Goal: Task Accomplishment & Management: Manage account settings

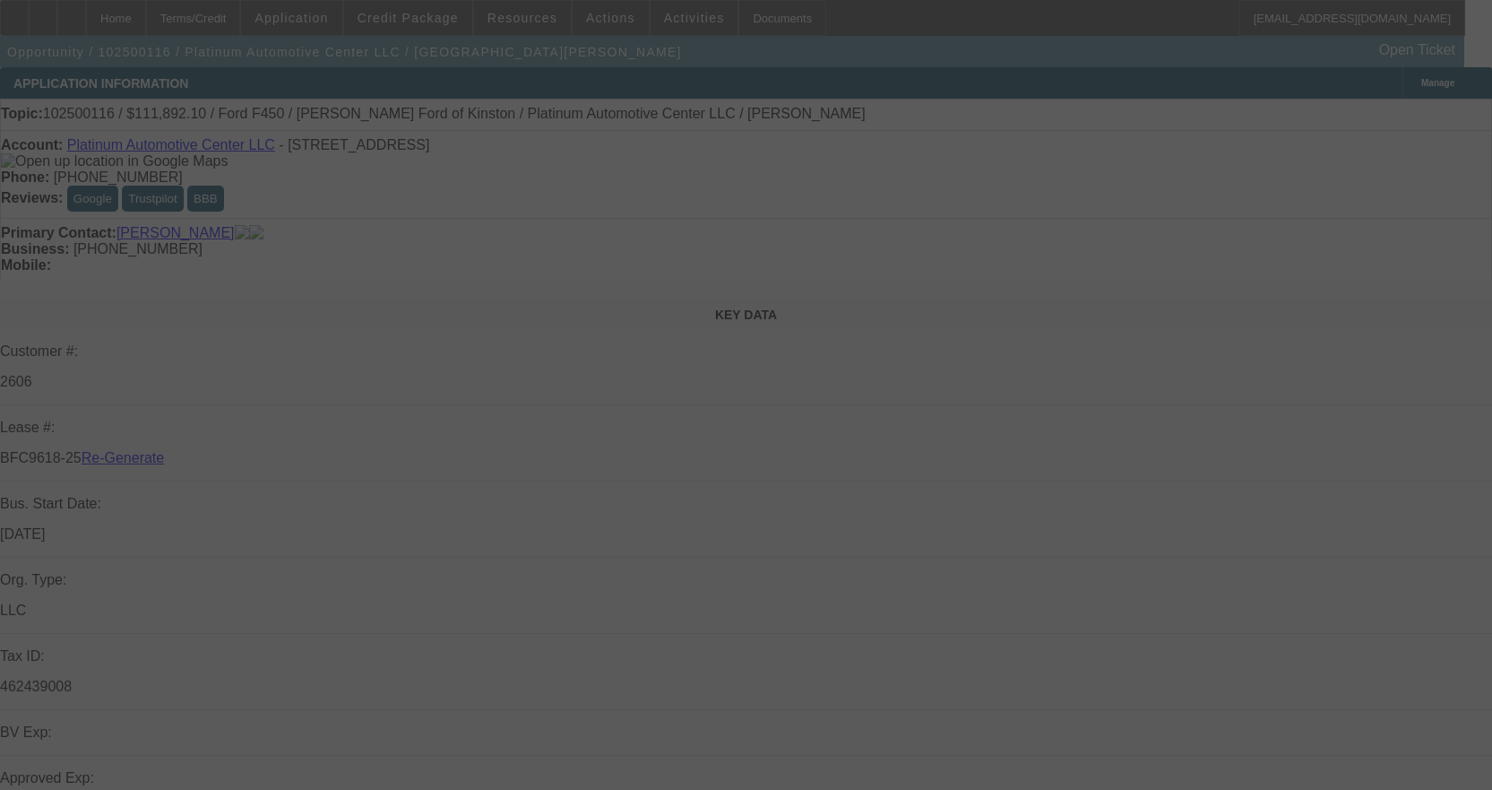
select select "3"
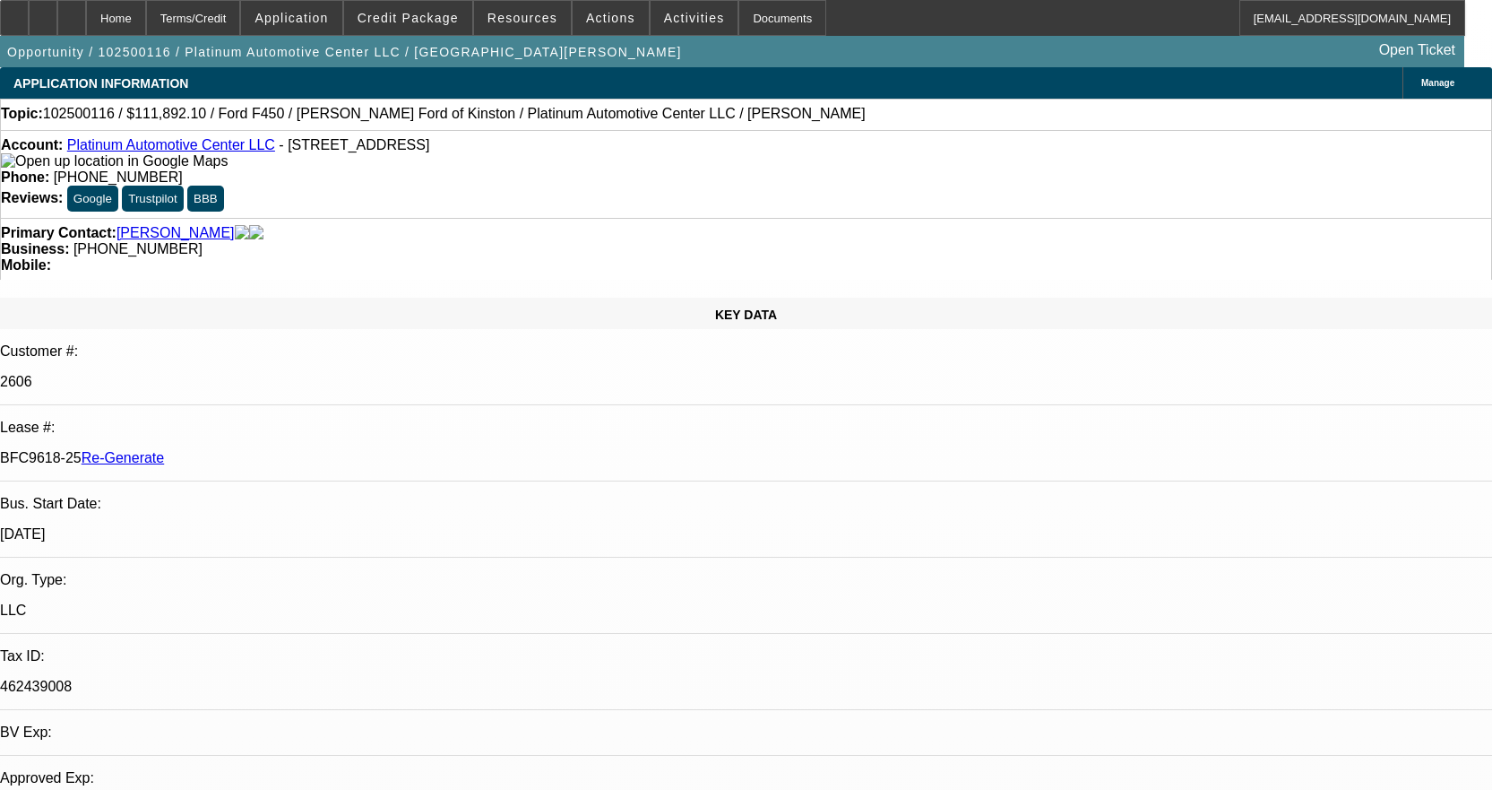
select select "0"
select select "2"
select select "0"
select select "6"
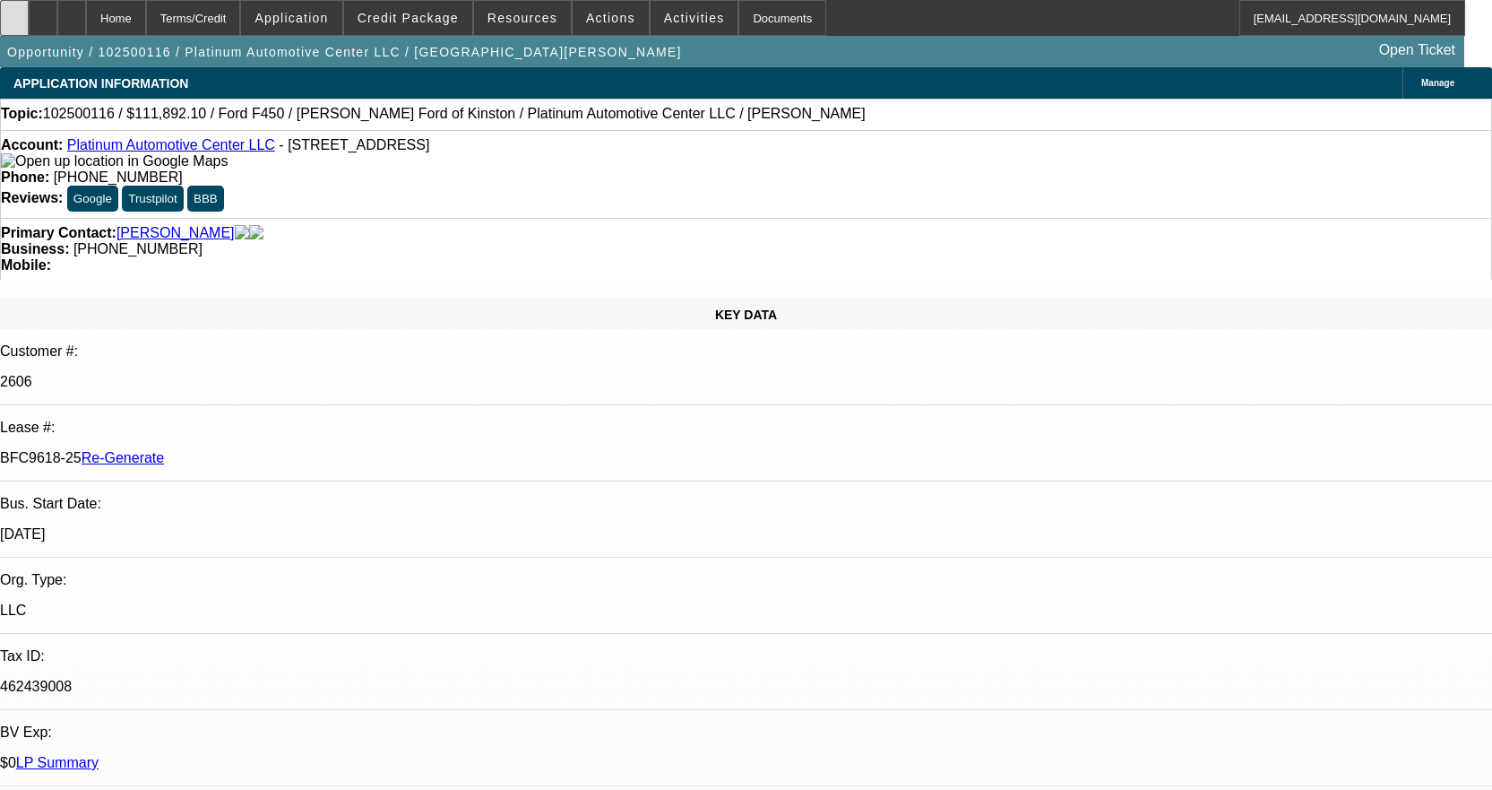
click at [29, 20] on div at bounding box center [14, 18] width 29 height 36
click at [695, 16] on span at bounding box center [695, 17] width 88 height 43
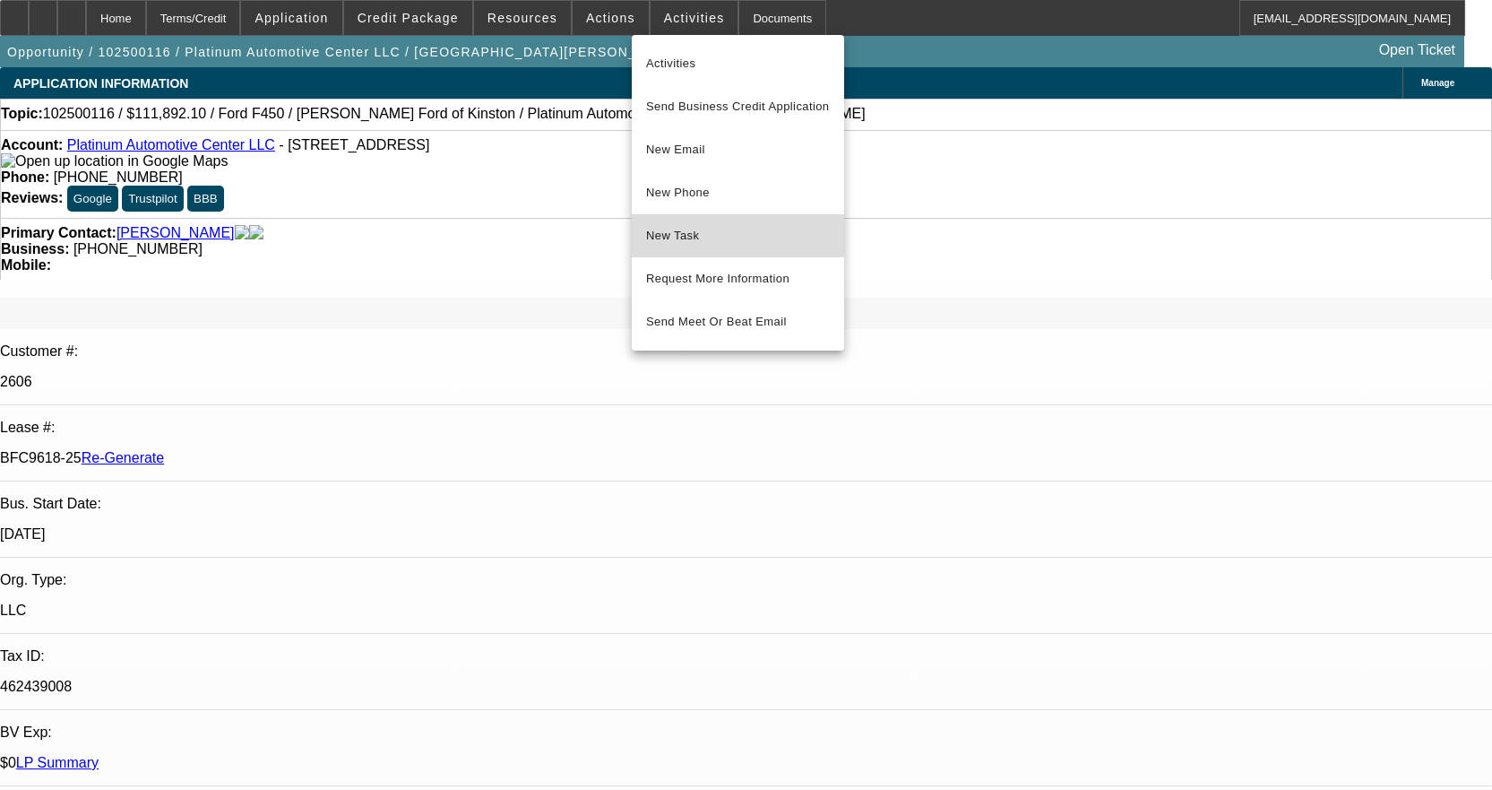
click at [709, 233] on span "New Task" at bounding box center [738, 236] width 184 height 22
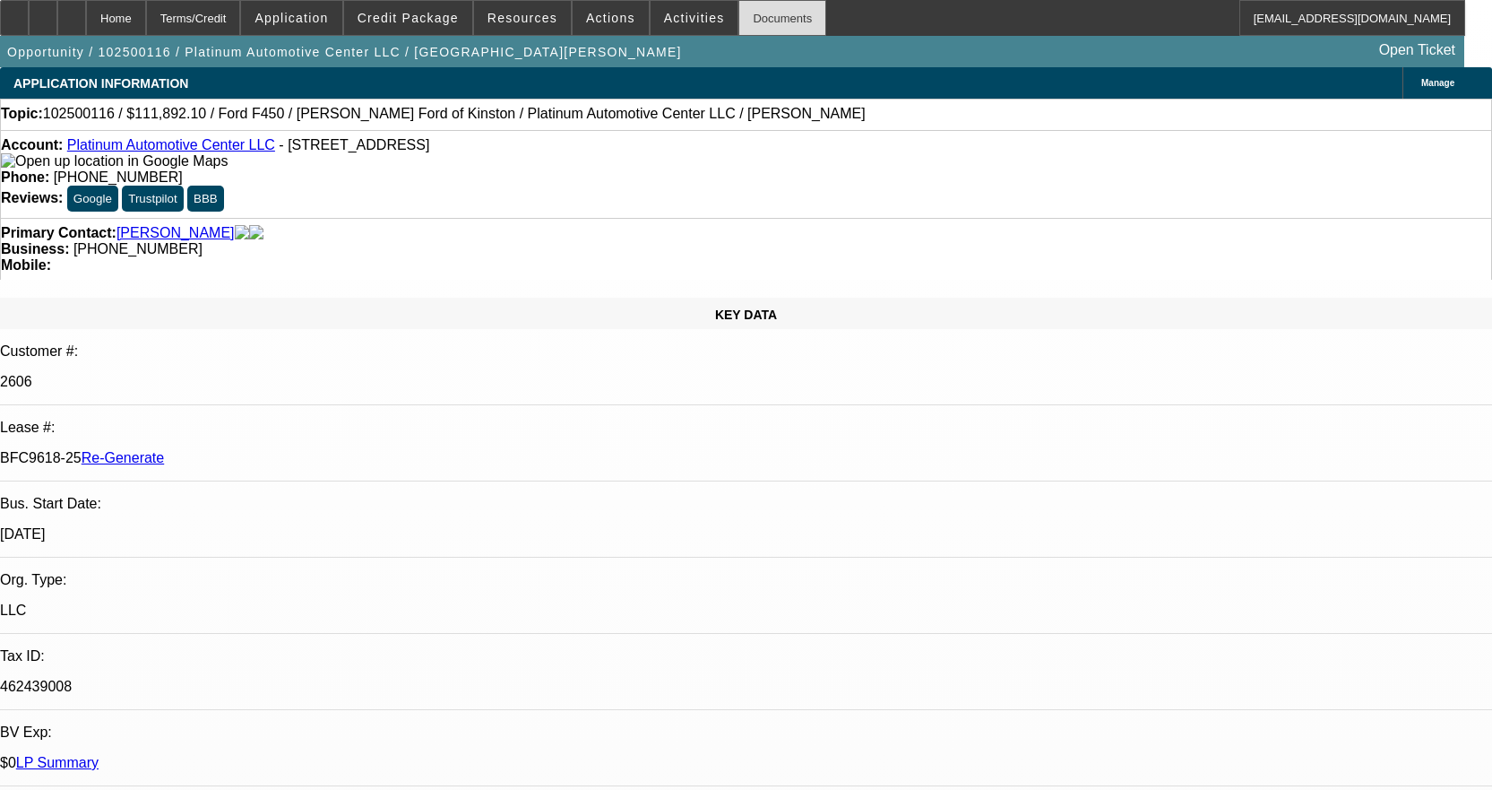
click at [759, 17] on div "Documents" at bounding box center [783, 18] width 88 height 36
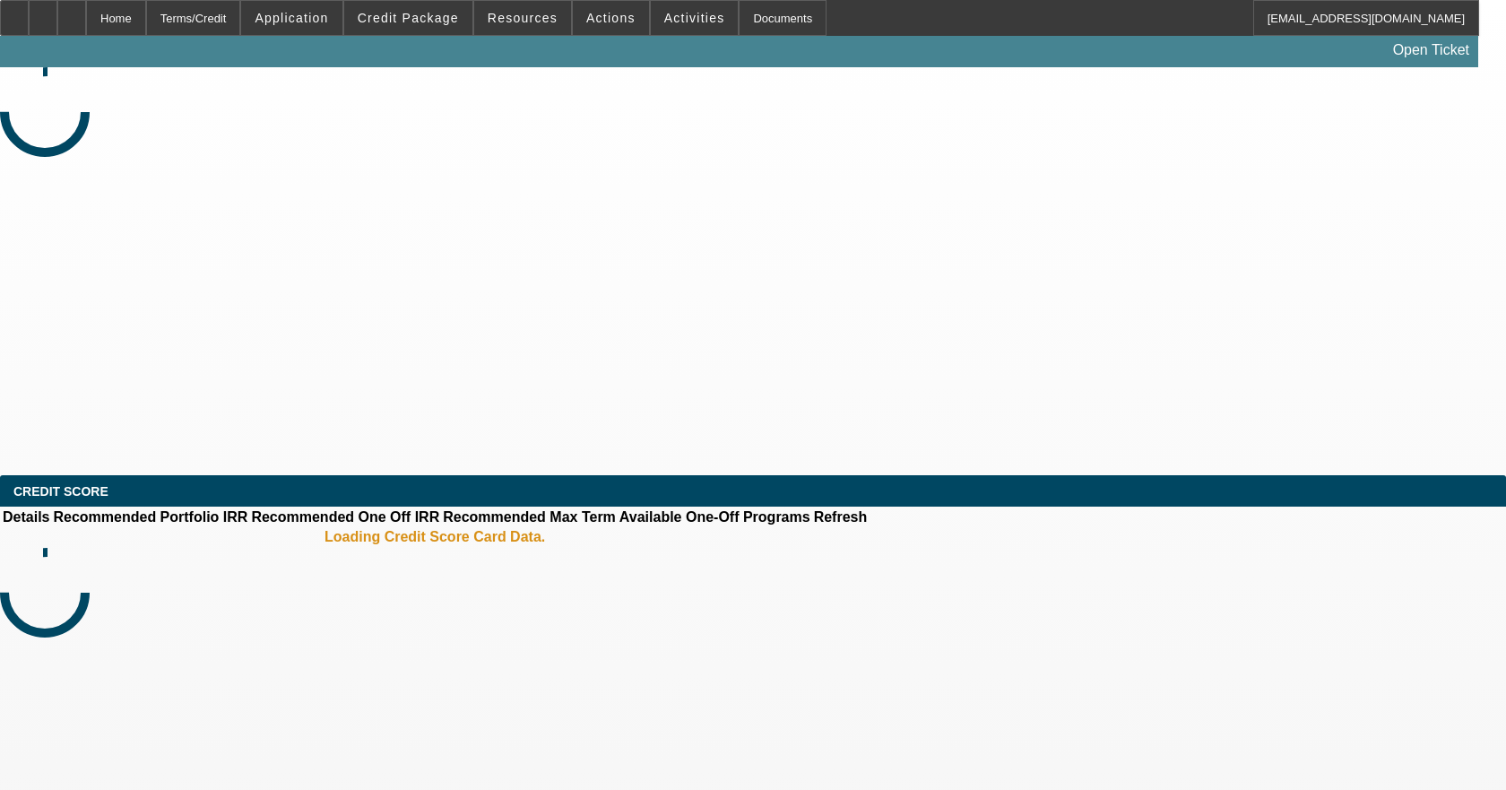
select select "3"
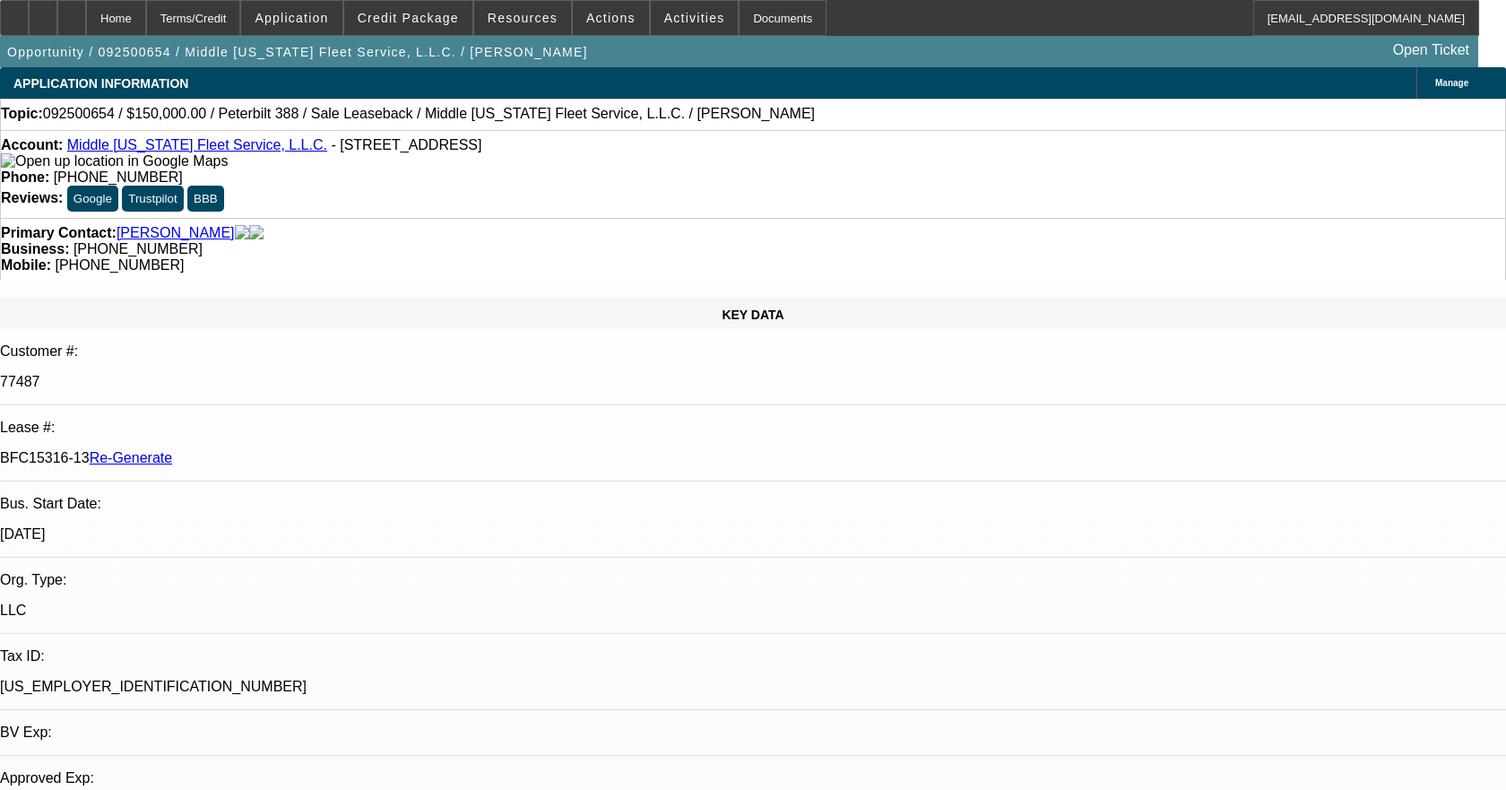
select select "0"
select select "2"
select select "0"
select select "6"
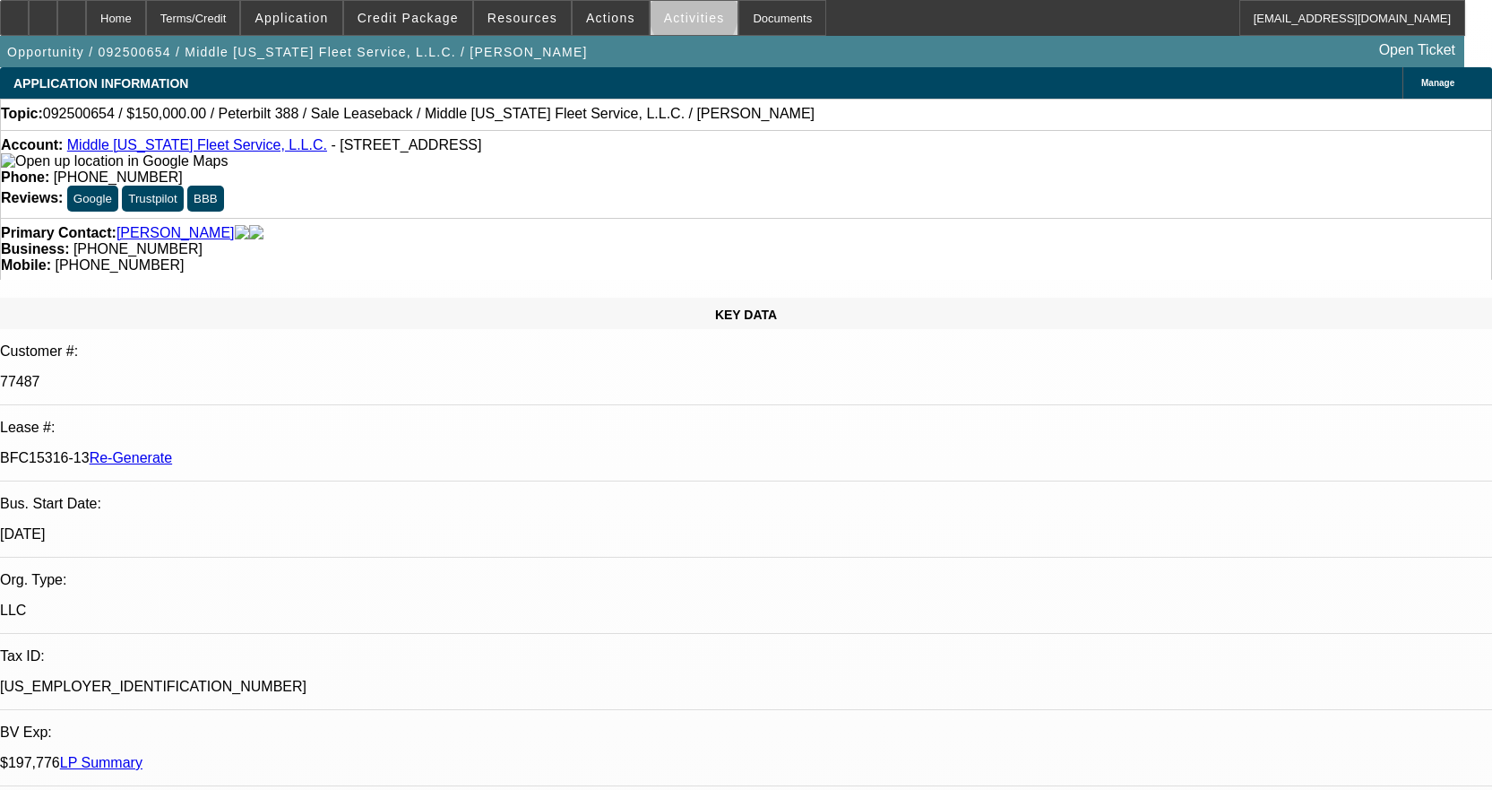
click at [675, 18] on span "Activities" at bounding box center [694, 18] width 61 height 14
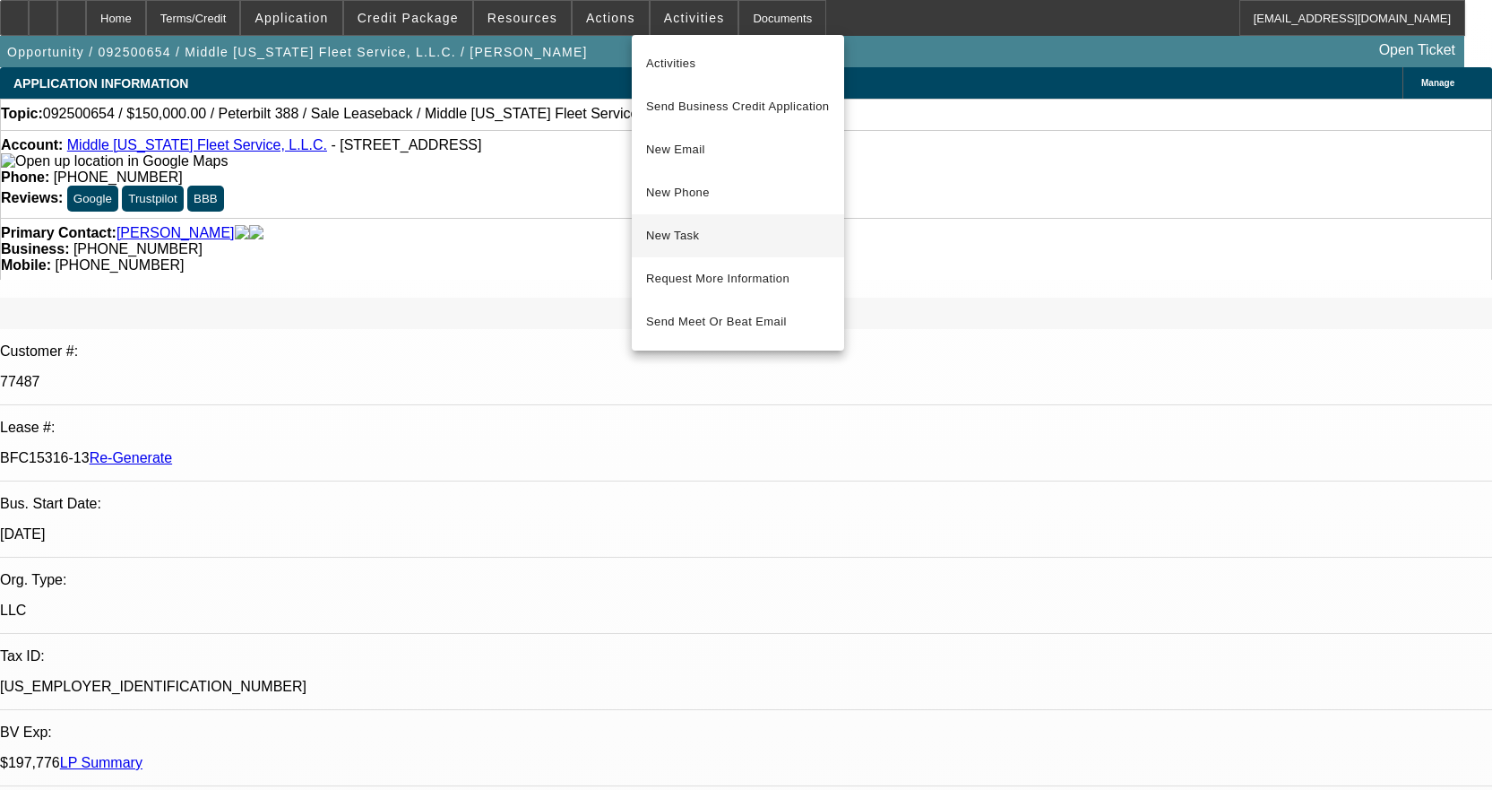
click at [703, 235] on span "New Task" at bounding box center [738, 236] width 184 height 22
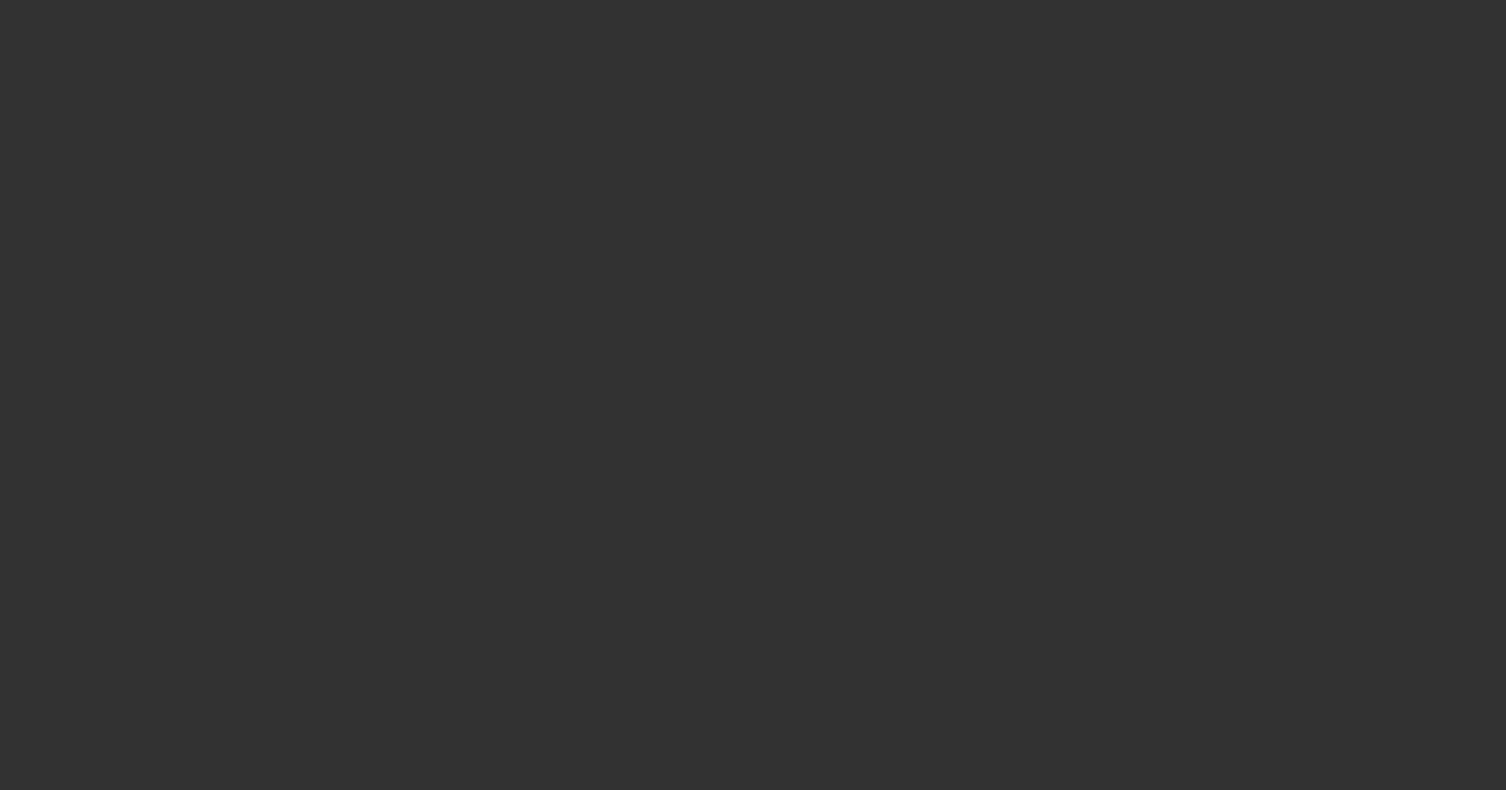
select select "3"
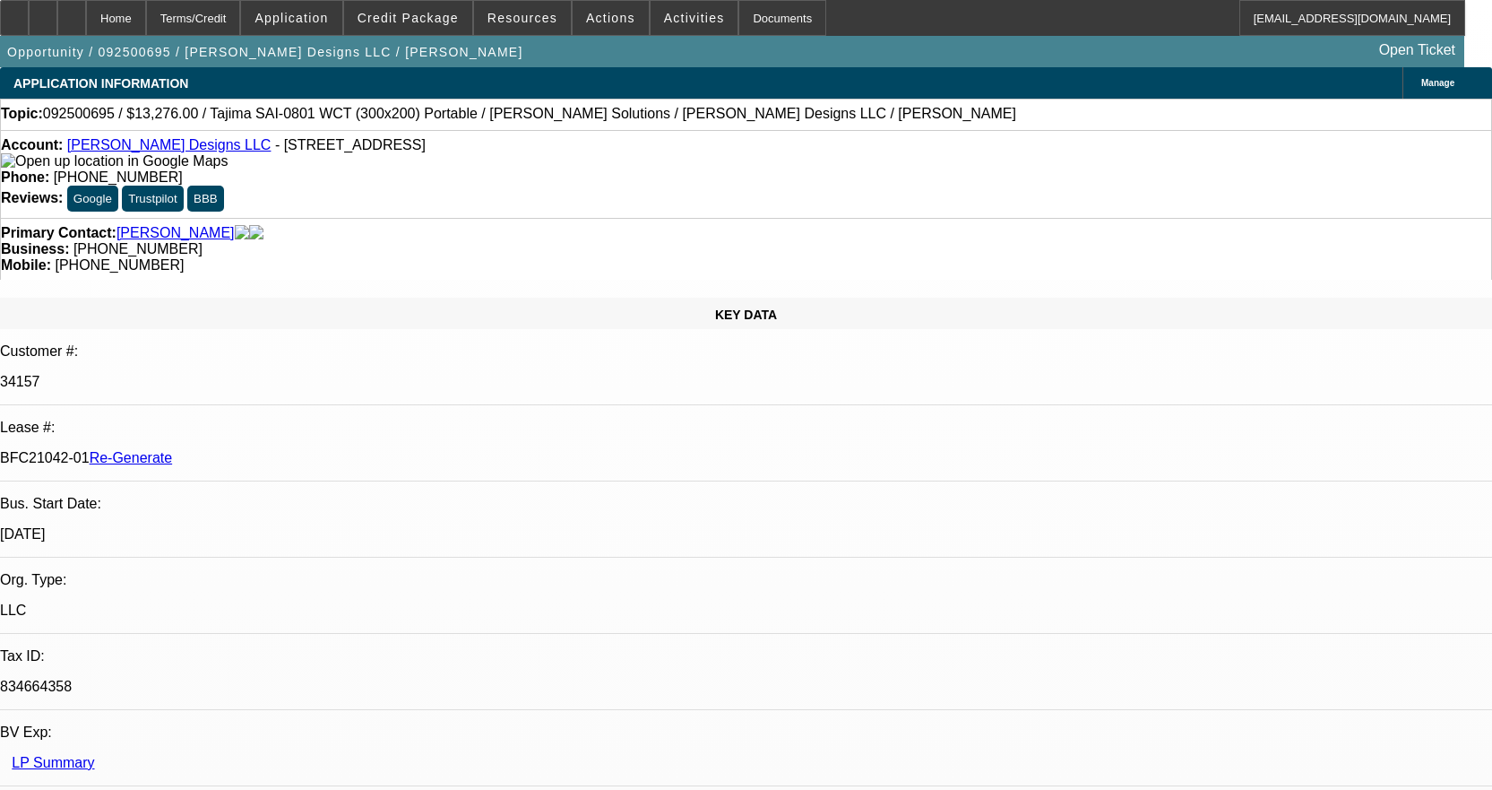
select select "0"
select select "2"
select select "0"
select select "6"
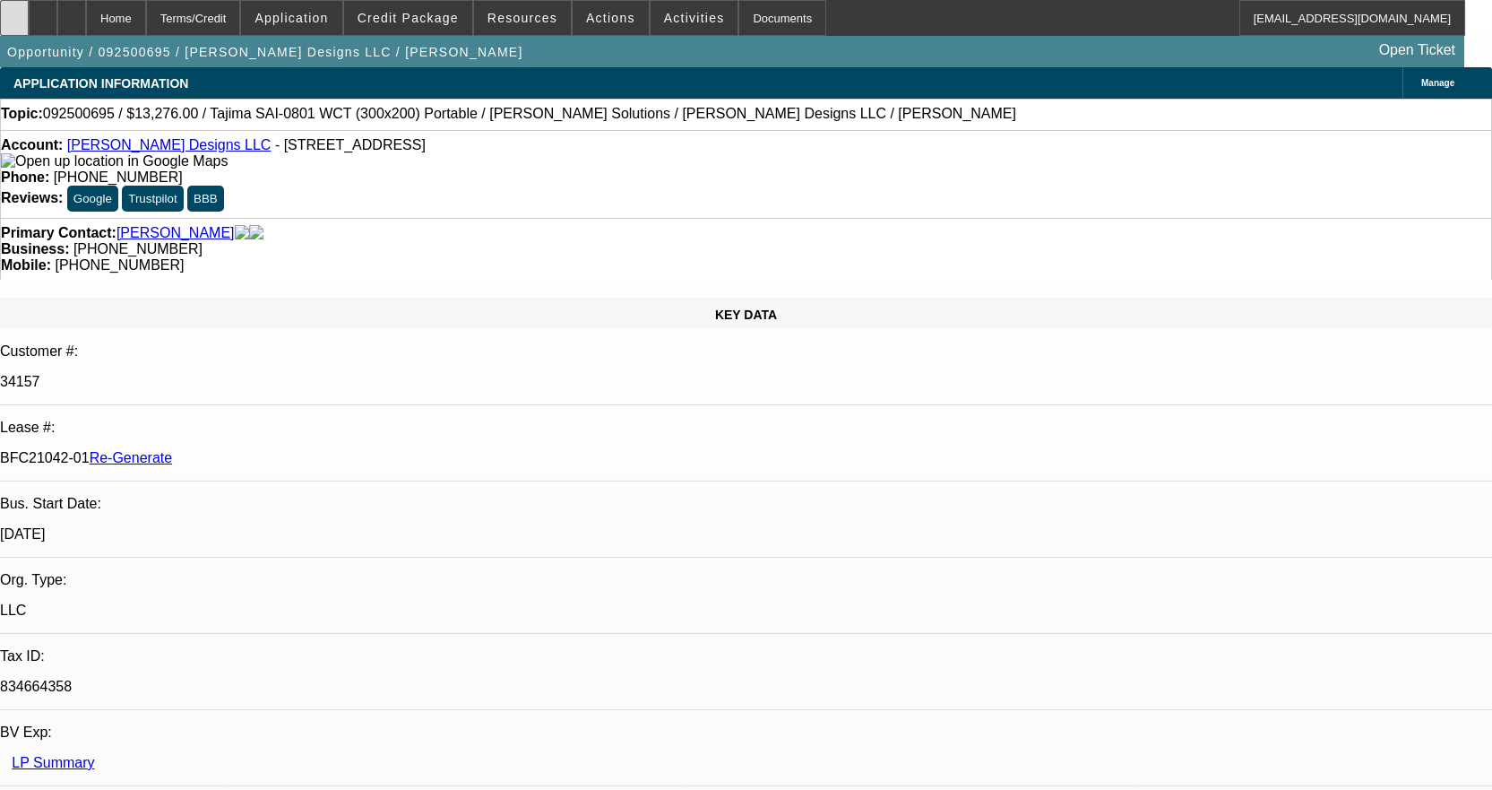
click at [14, 12] on icon at bounding box center [14, 12] width 0 height 0
click at [692, 22] on span at bounding box center [695, 17] width 88 height 43
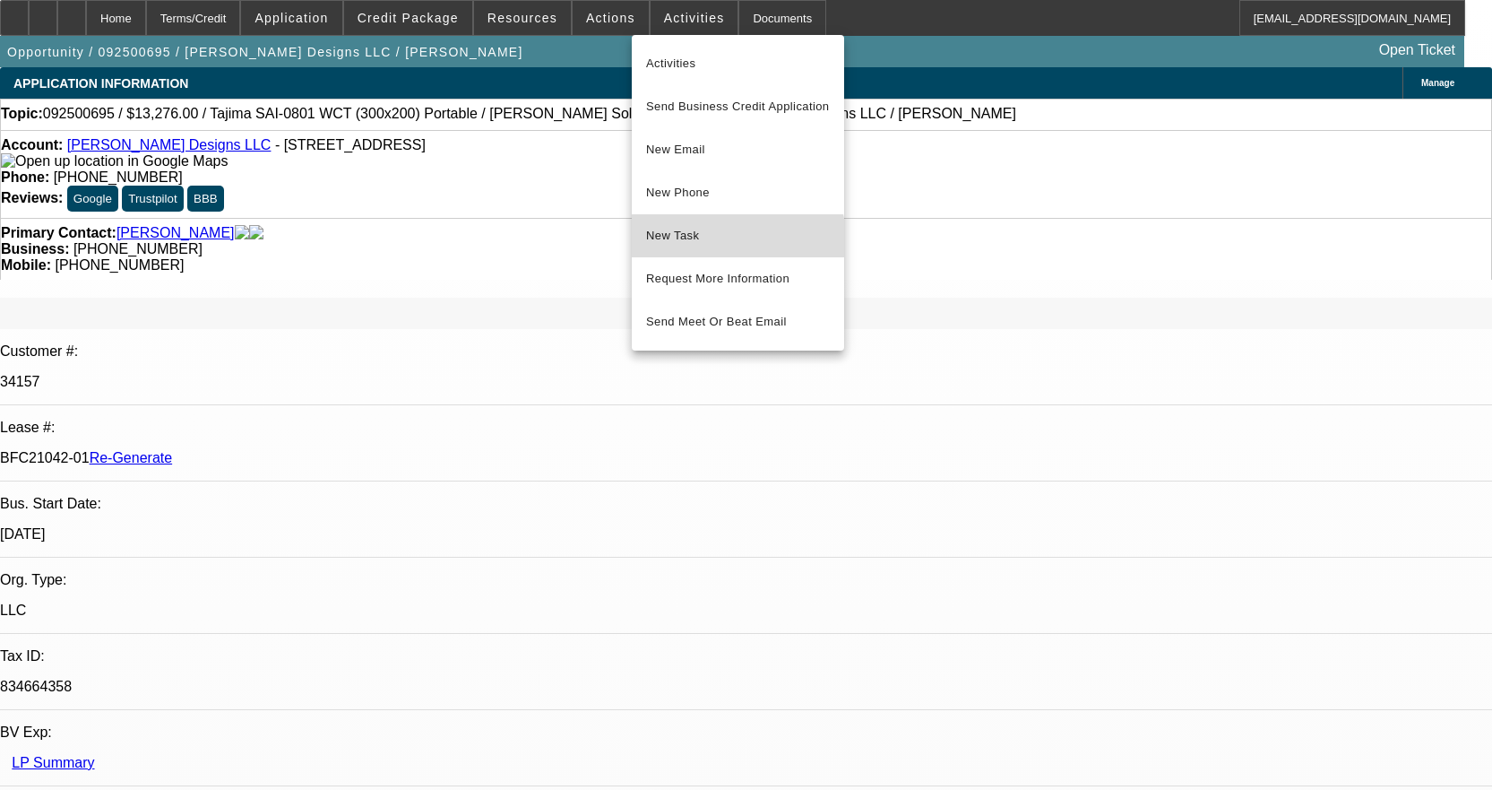
click at [707, 246] on span "New Task" at bounding box center [738, 236] width 184 height 22
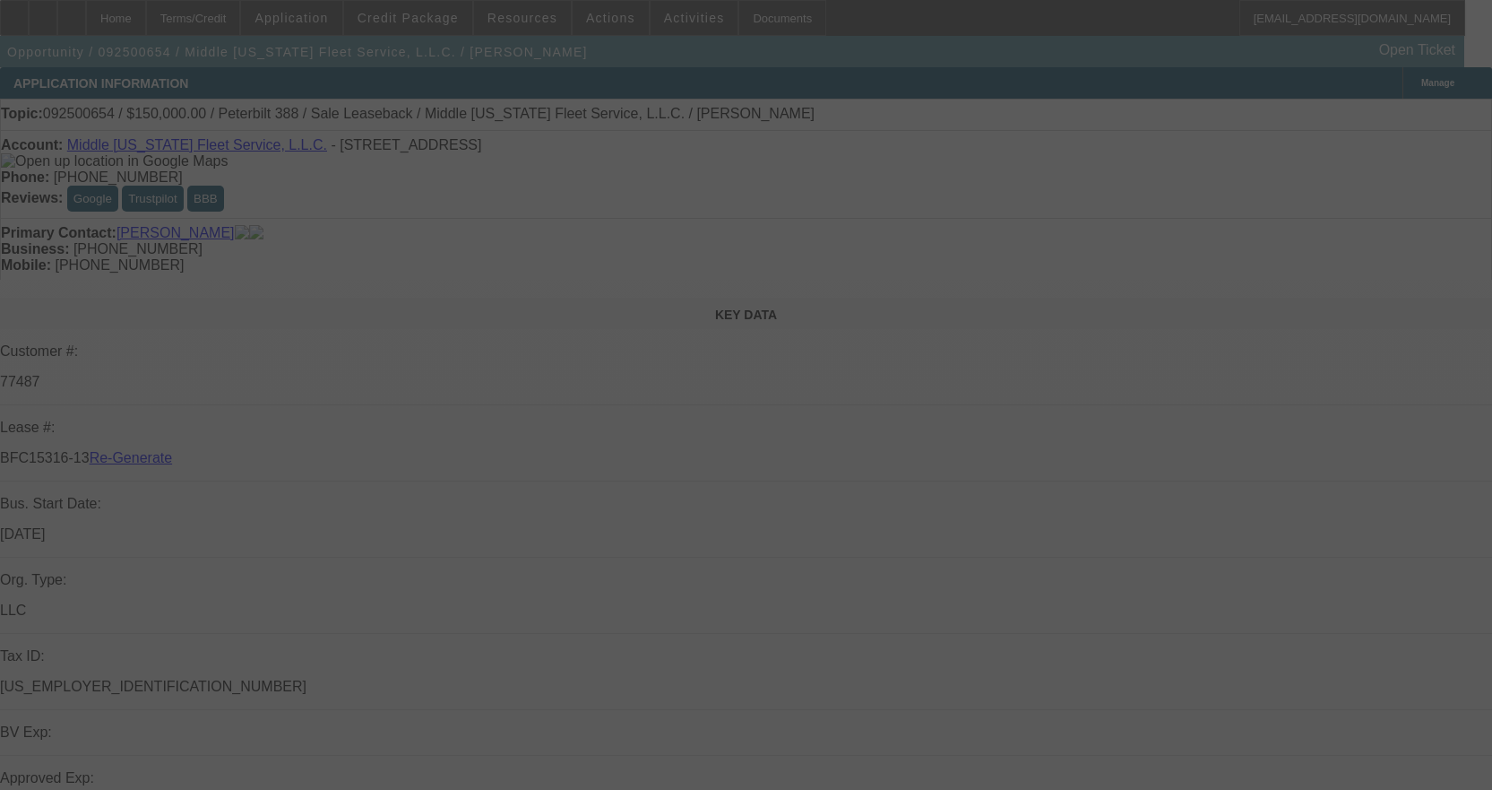
select select "3"
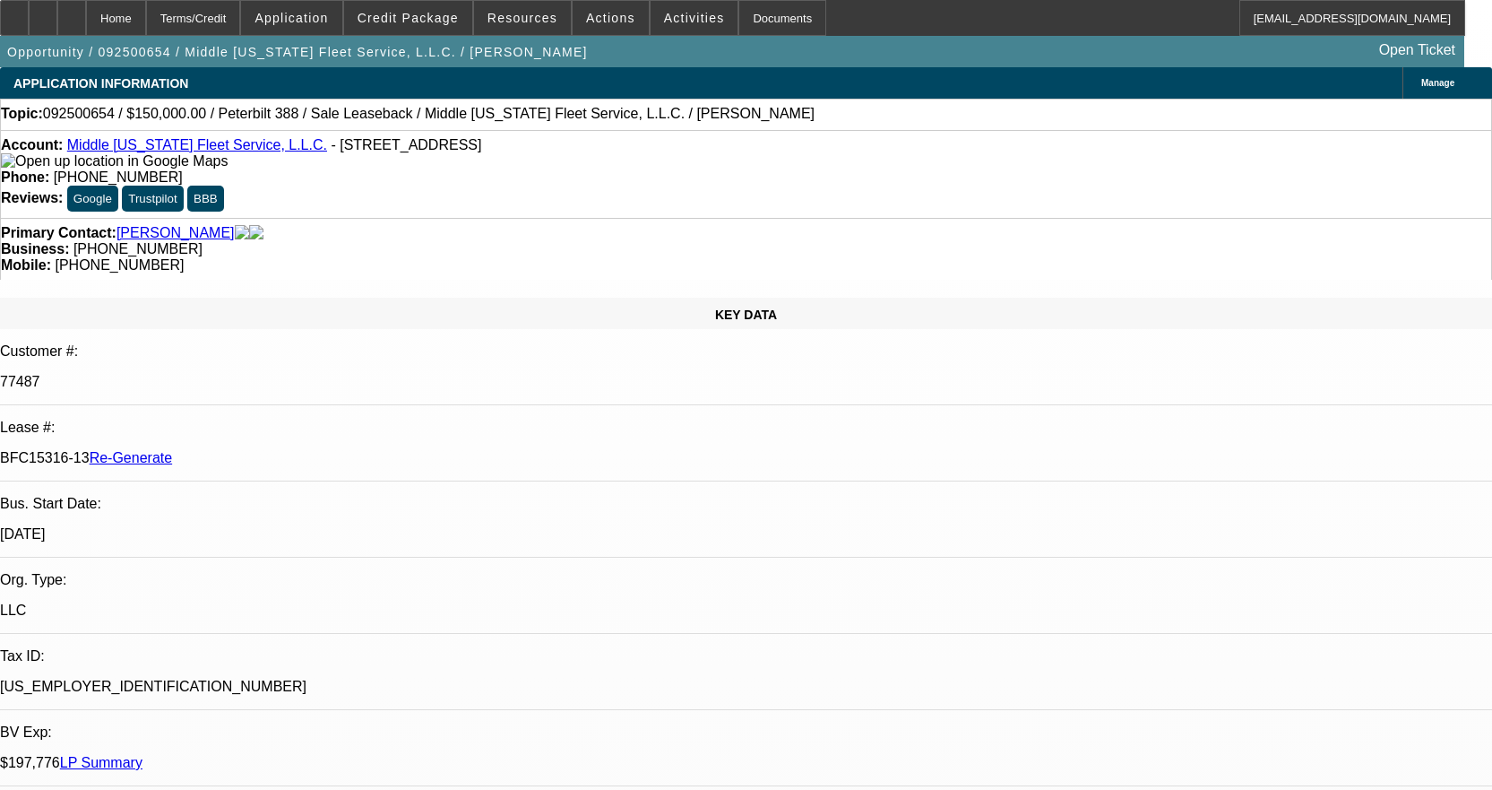
select select "0"
select select "2"
select select "0"
select select "6"
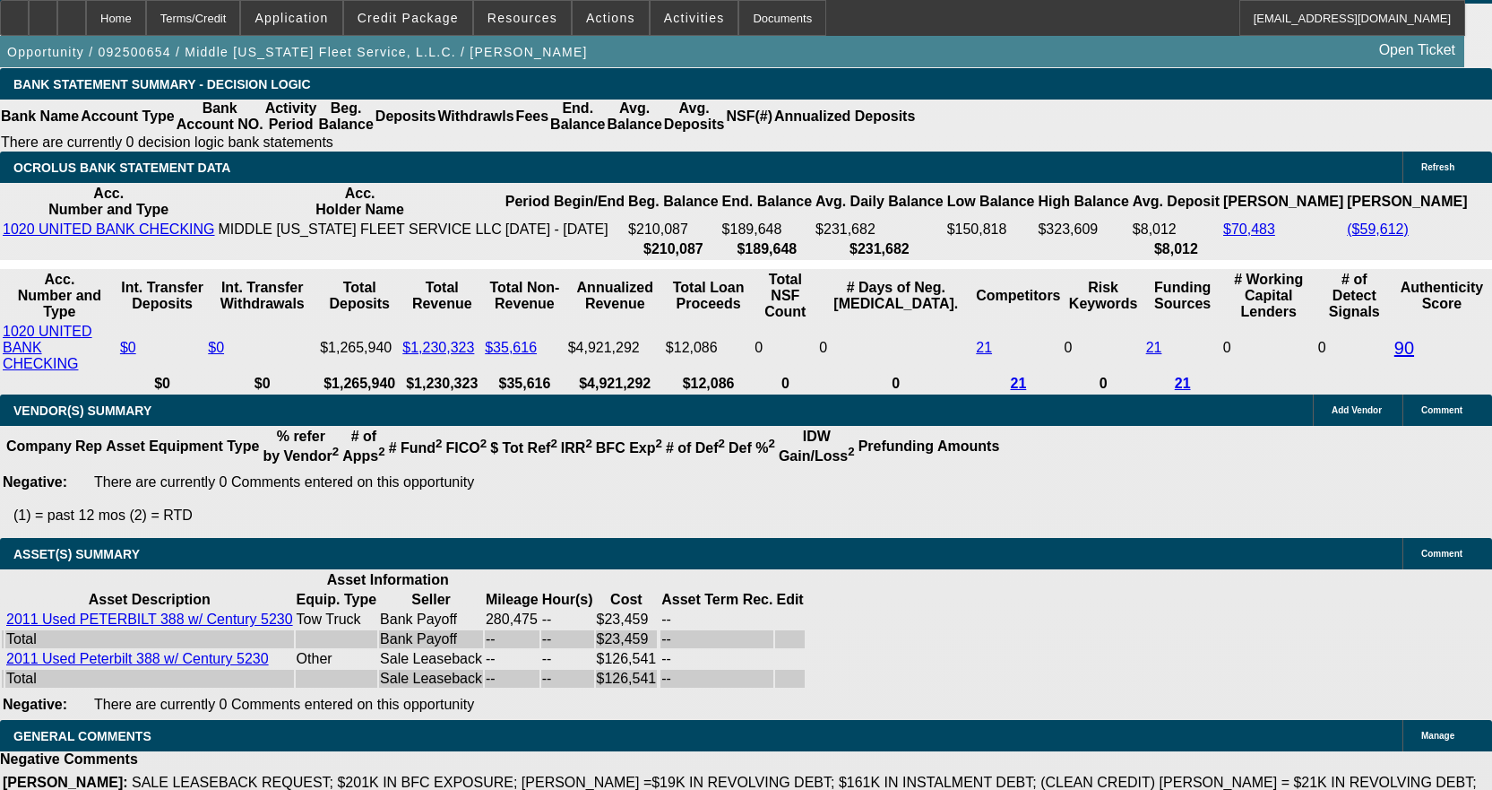
scroll to position [4302, 0]
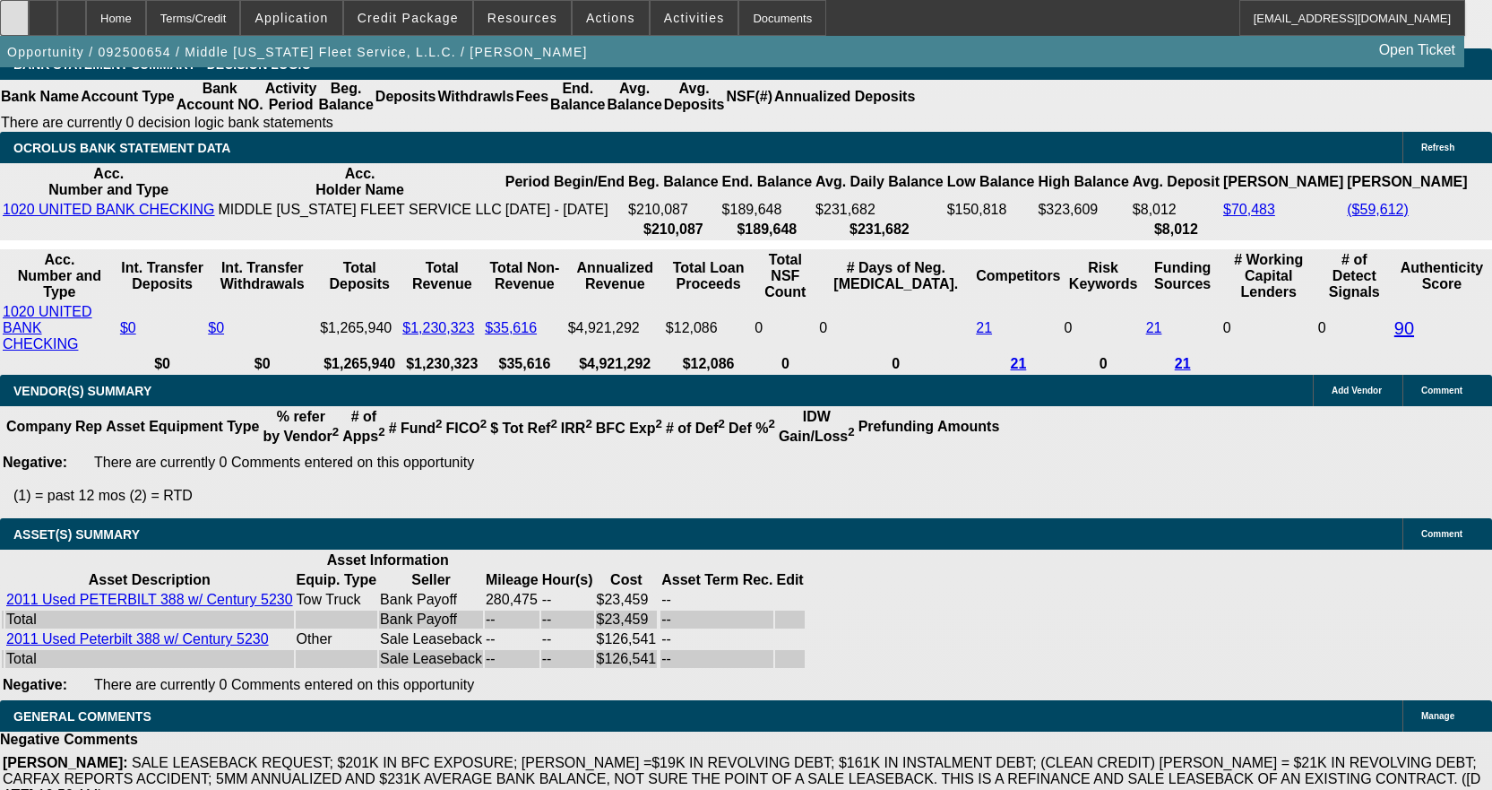
click at [29, 13] on div at bounding box center [14, 18] width 29 height 36
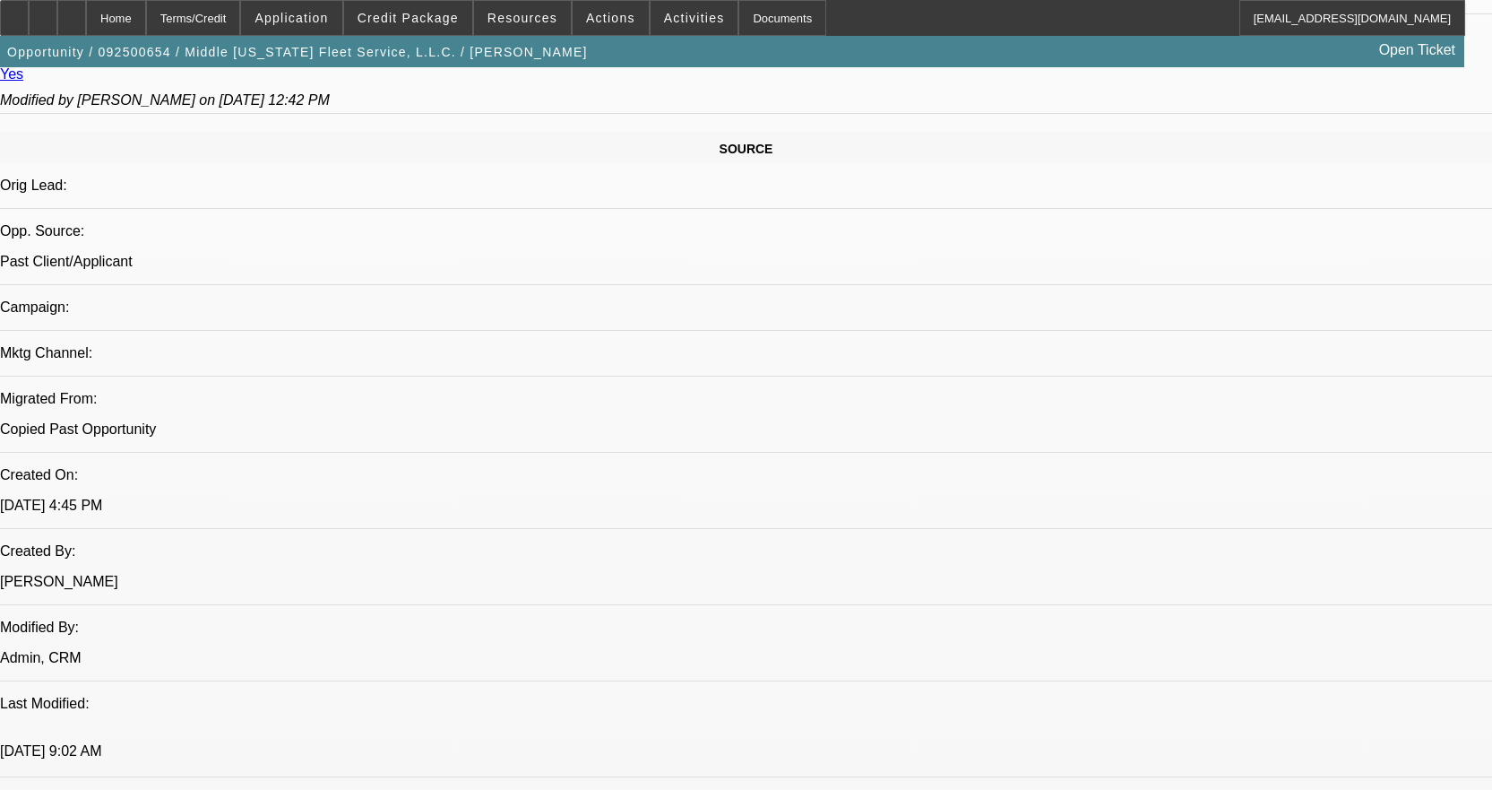
scroll to position [850, 0]
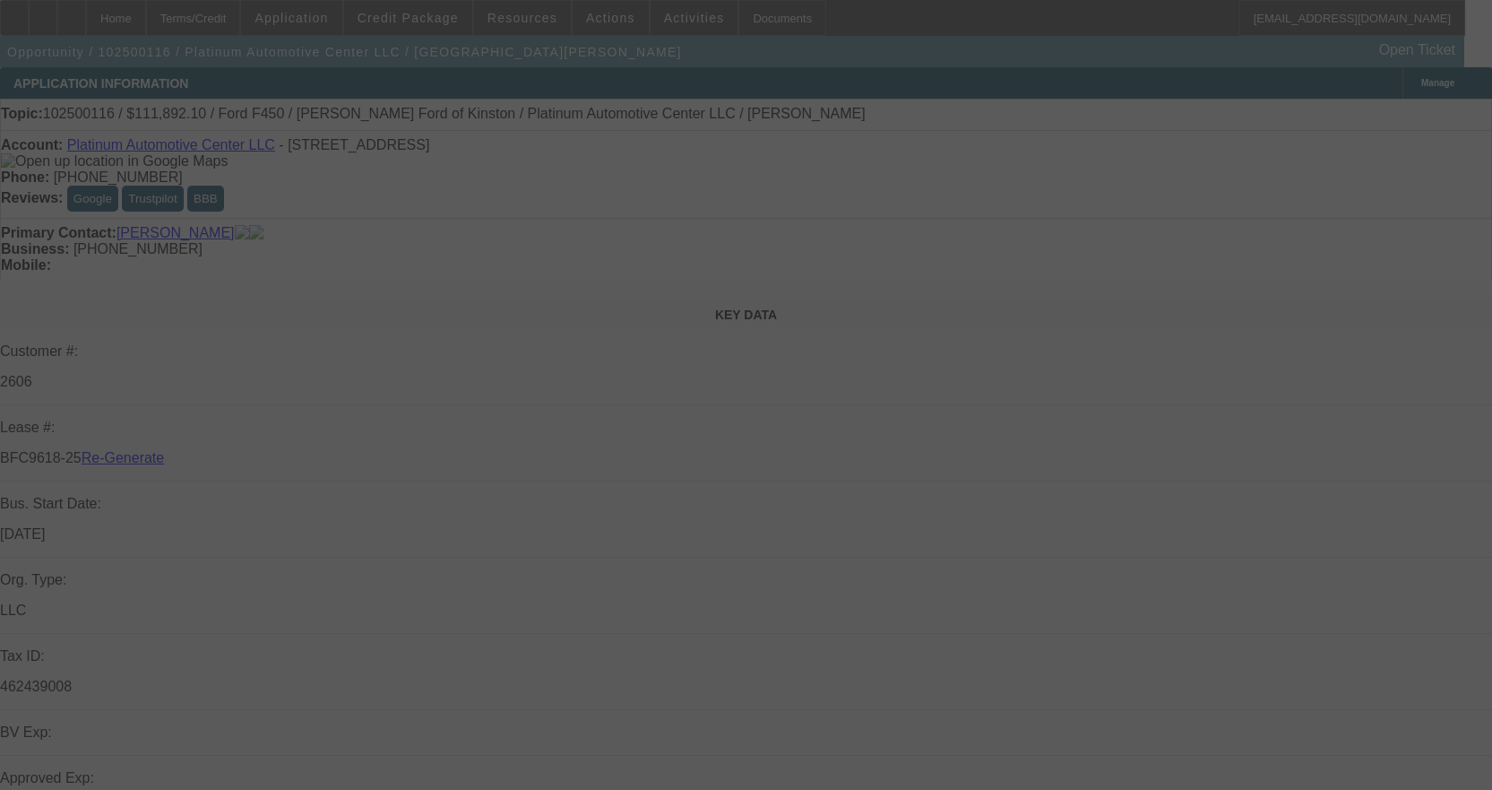
select select "3"
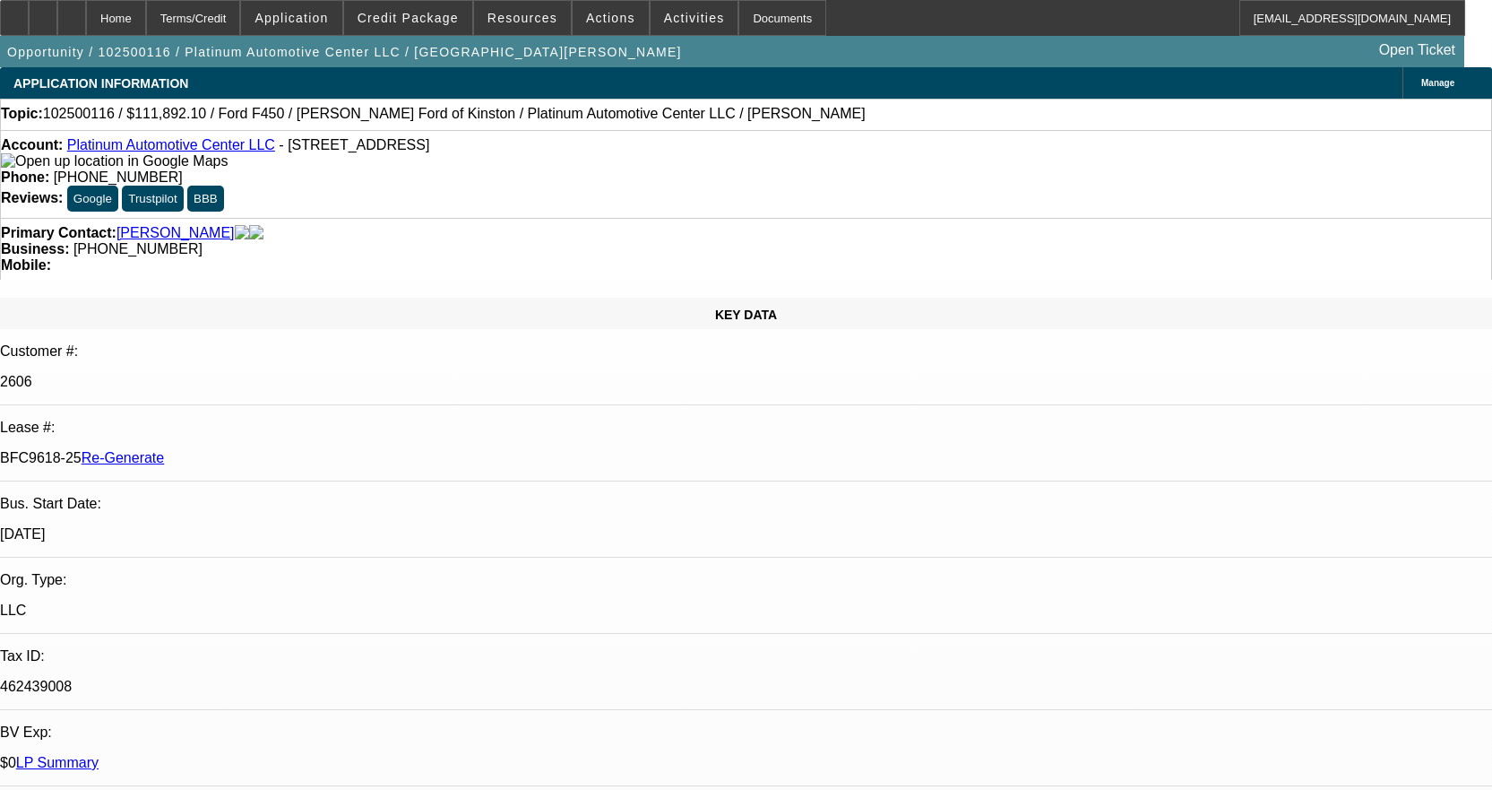
select select "0"
select select "2"
select select "0"
select select "6"
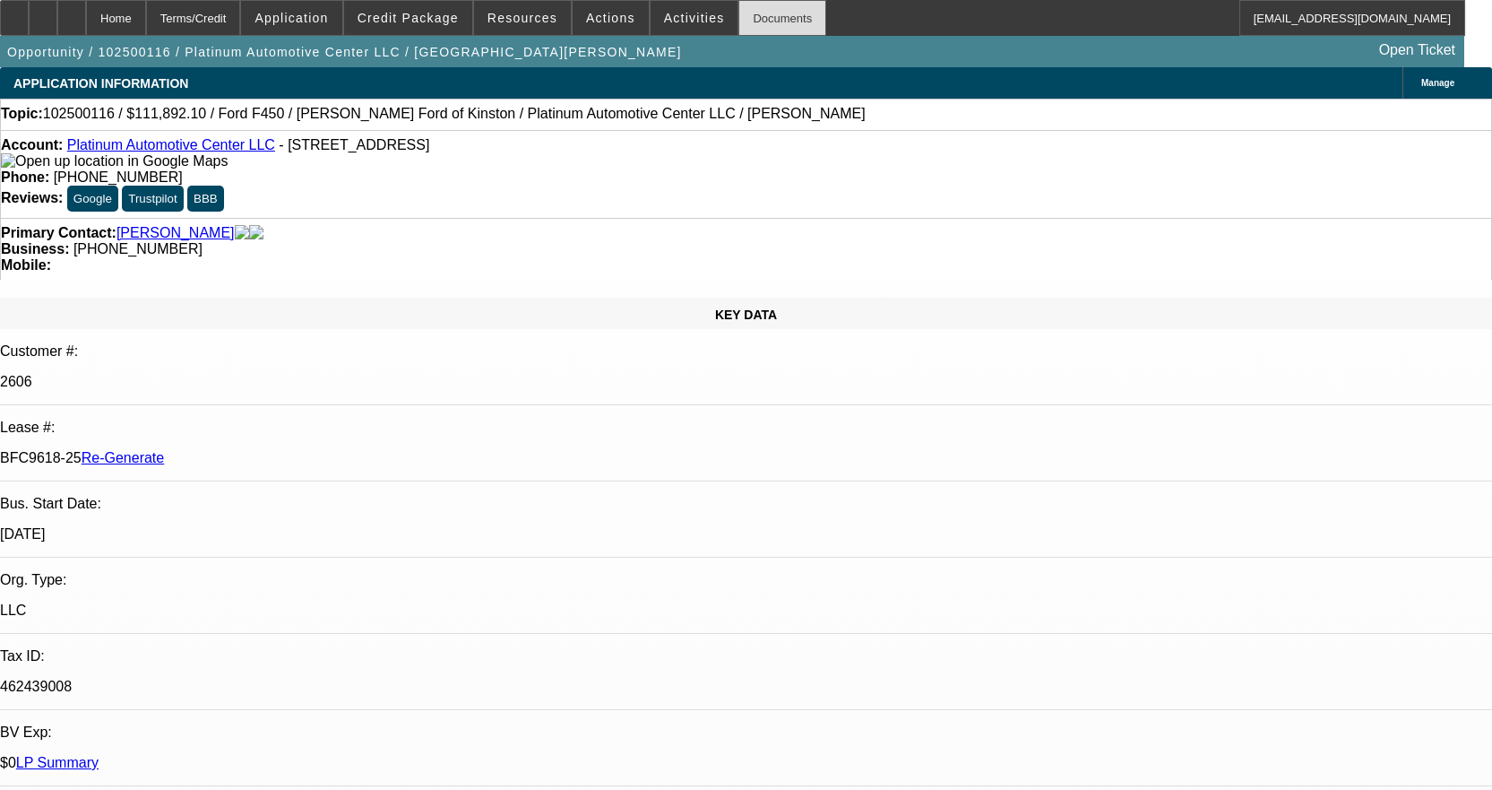
click at [739, 11] on div "Documents" at bounding box center [783, 18] width 88 height 36
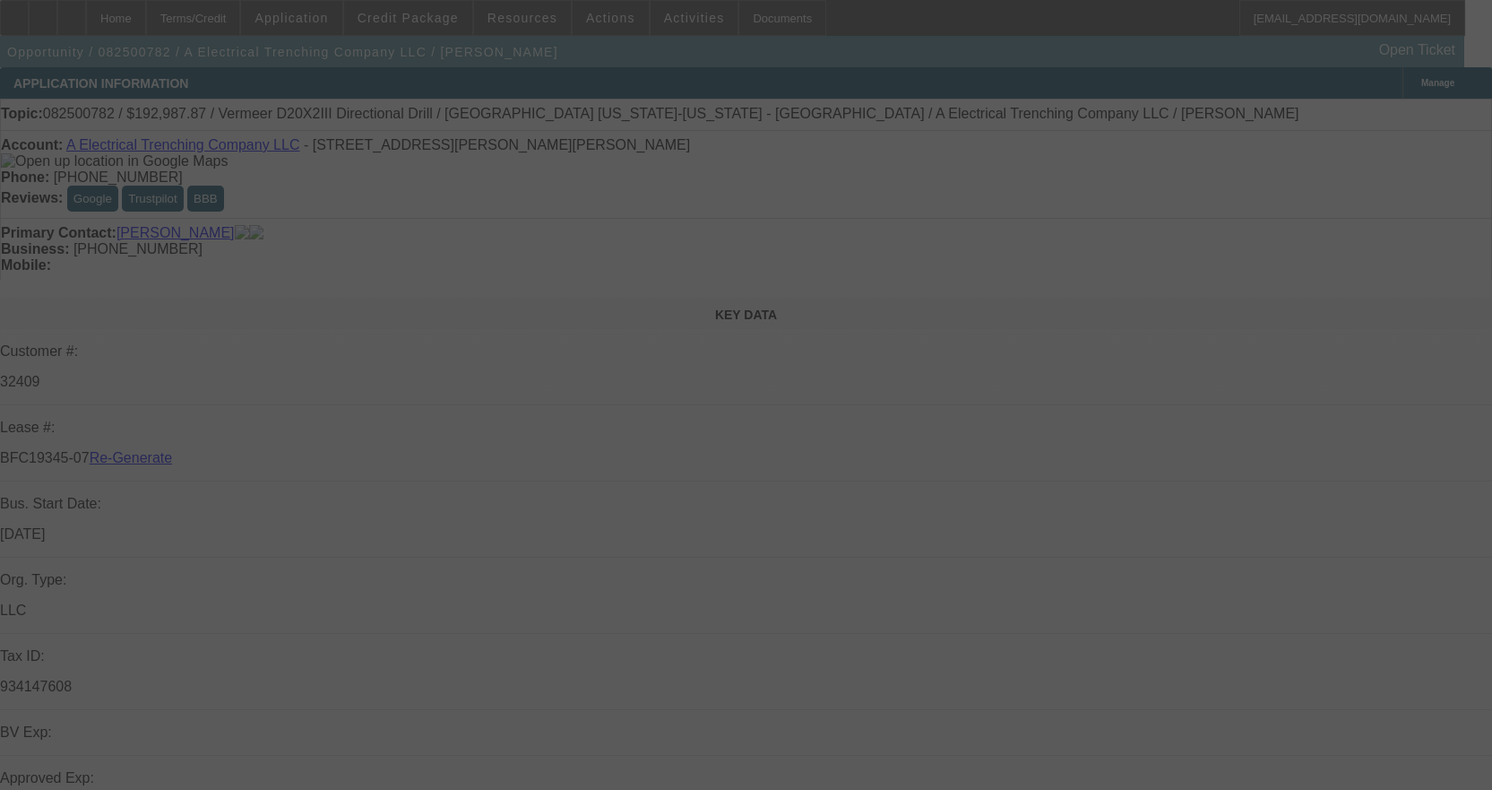
select select "4"
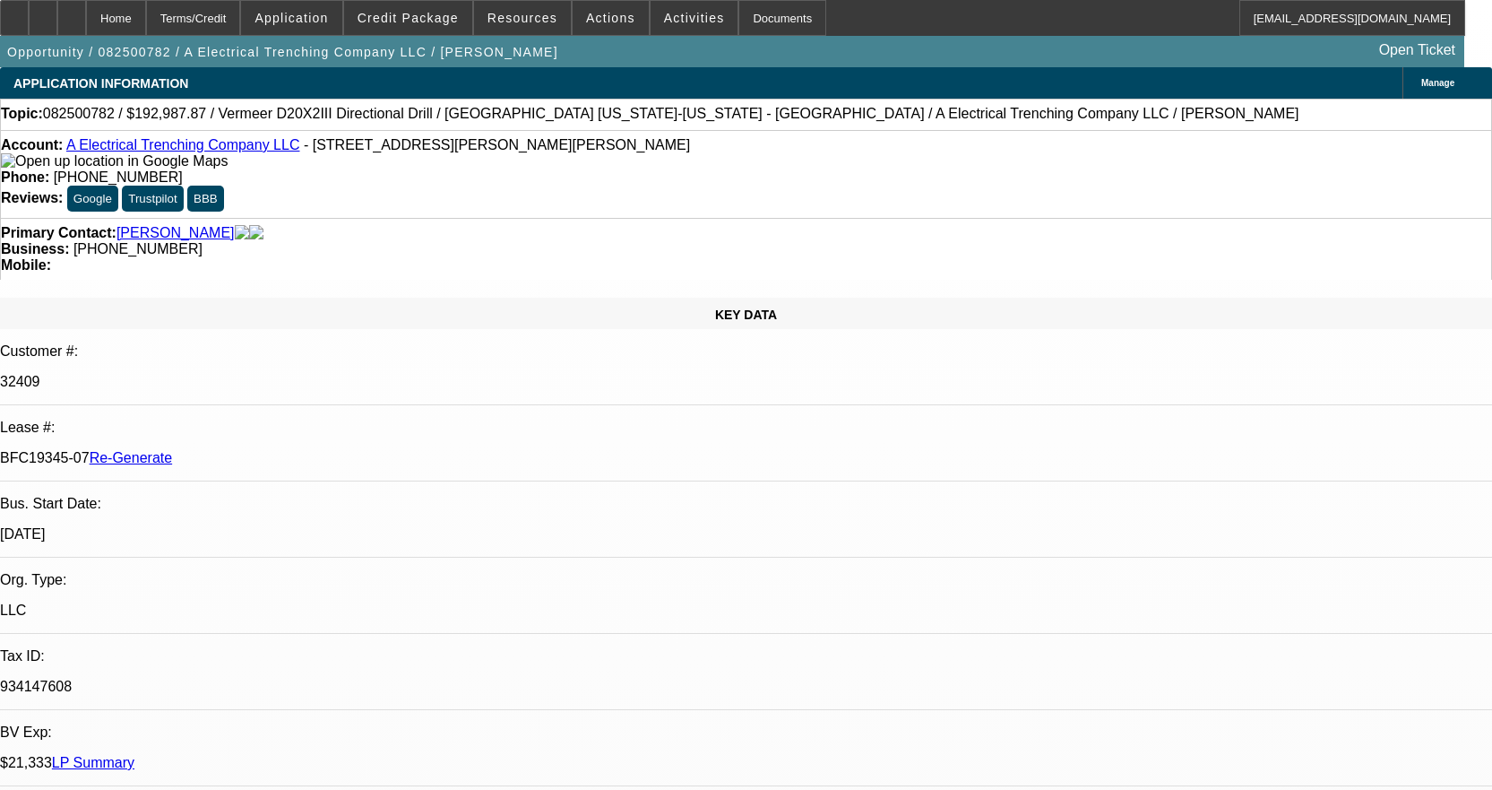
select select "0"
select select "3"
select select "0"
select select "6"
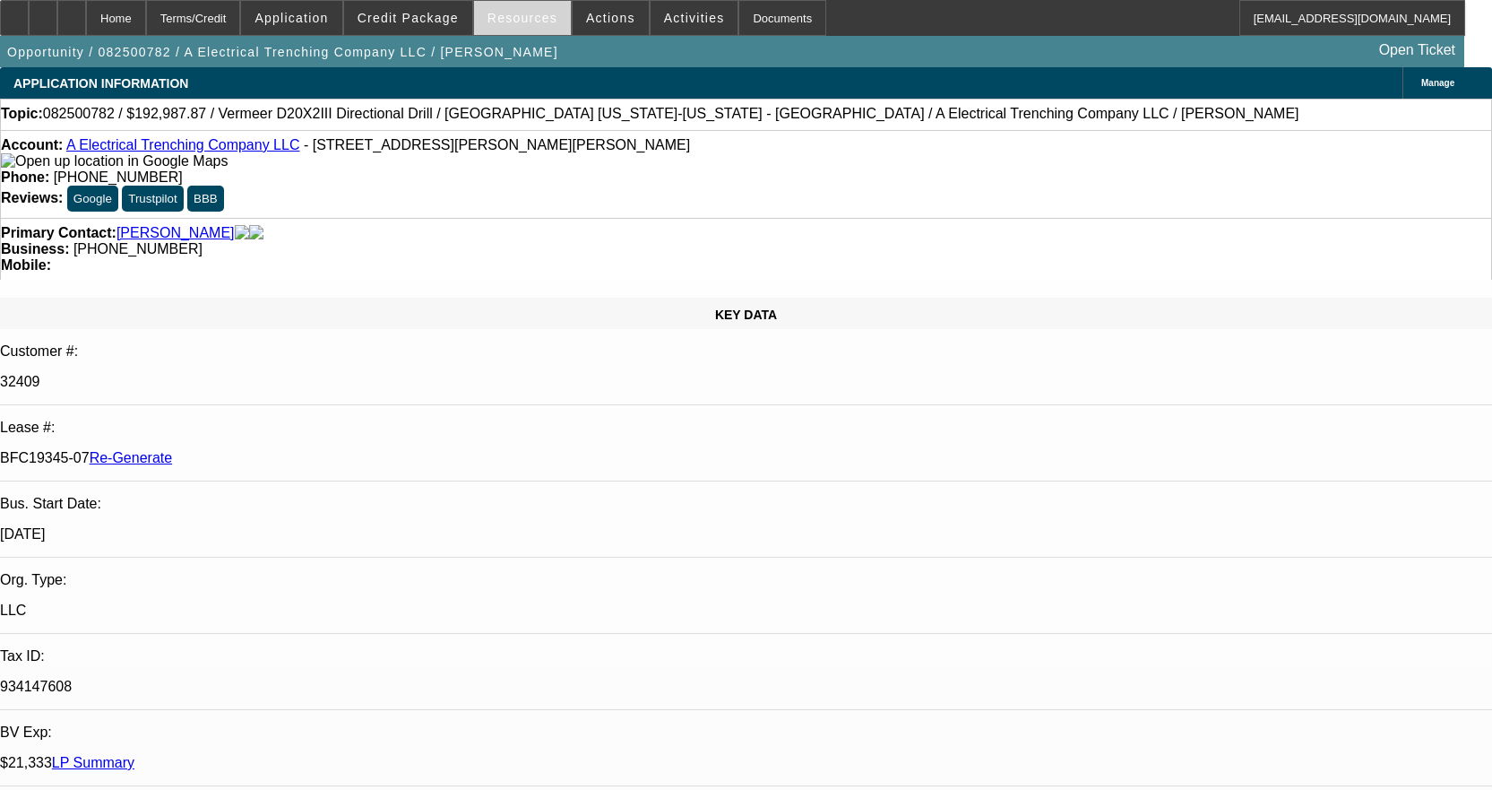
click at [516, 16] on span "Resources" at bounding box center [523, 18] width 70 height 14
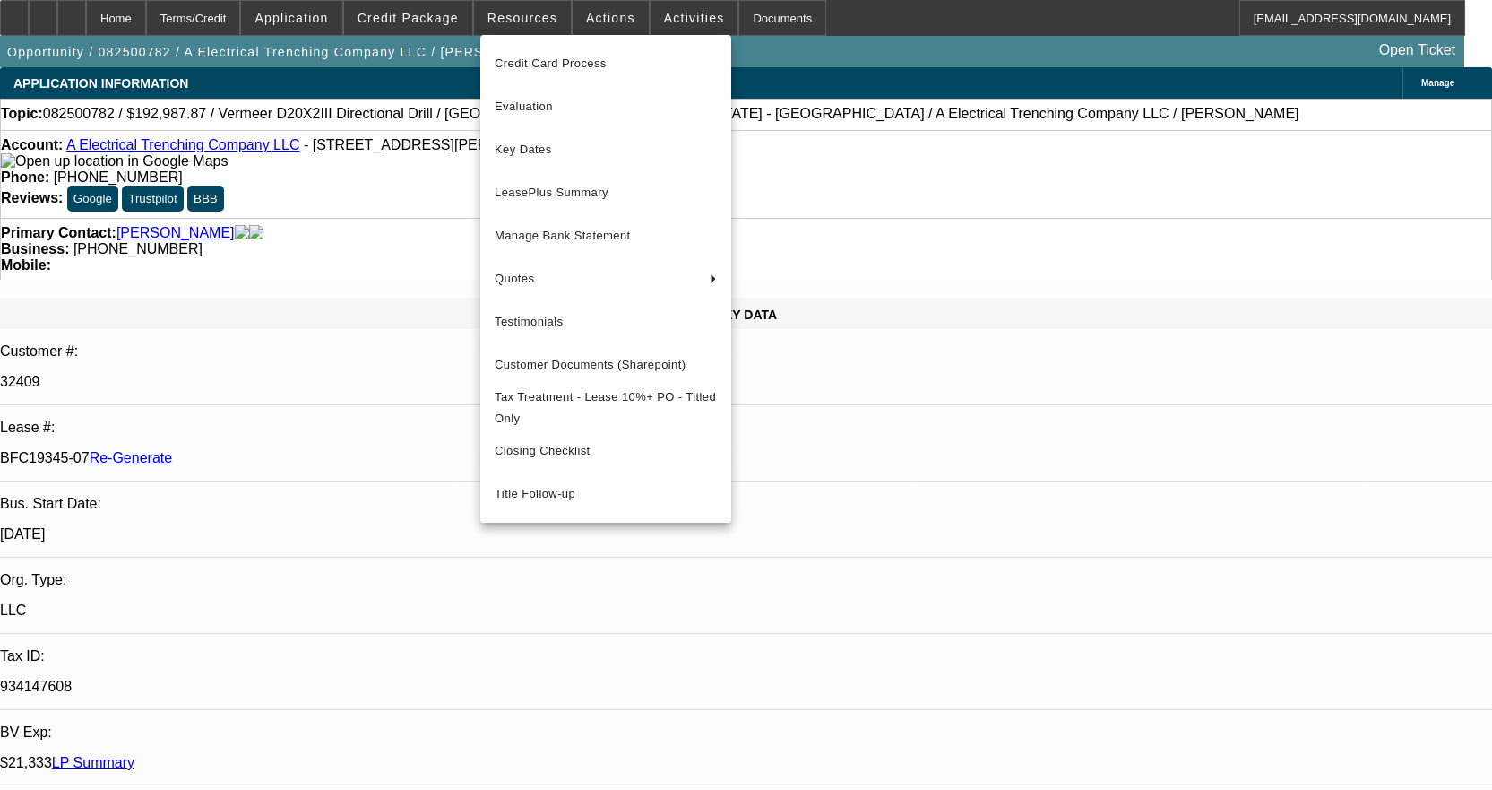
click at [540, 13] on div at bounding box center [746, 395] width 1492 height 790
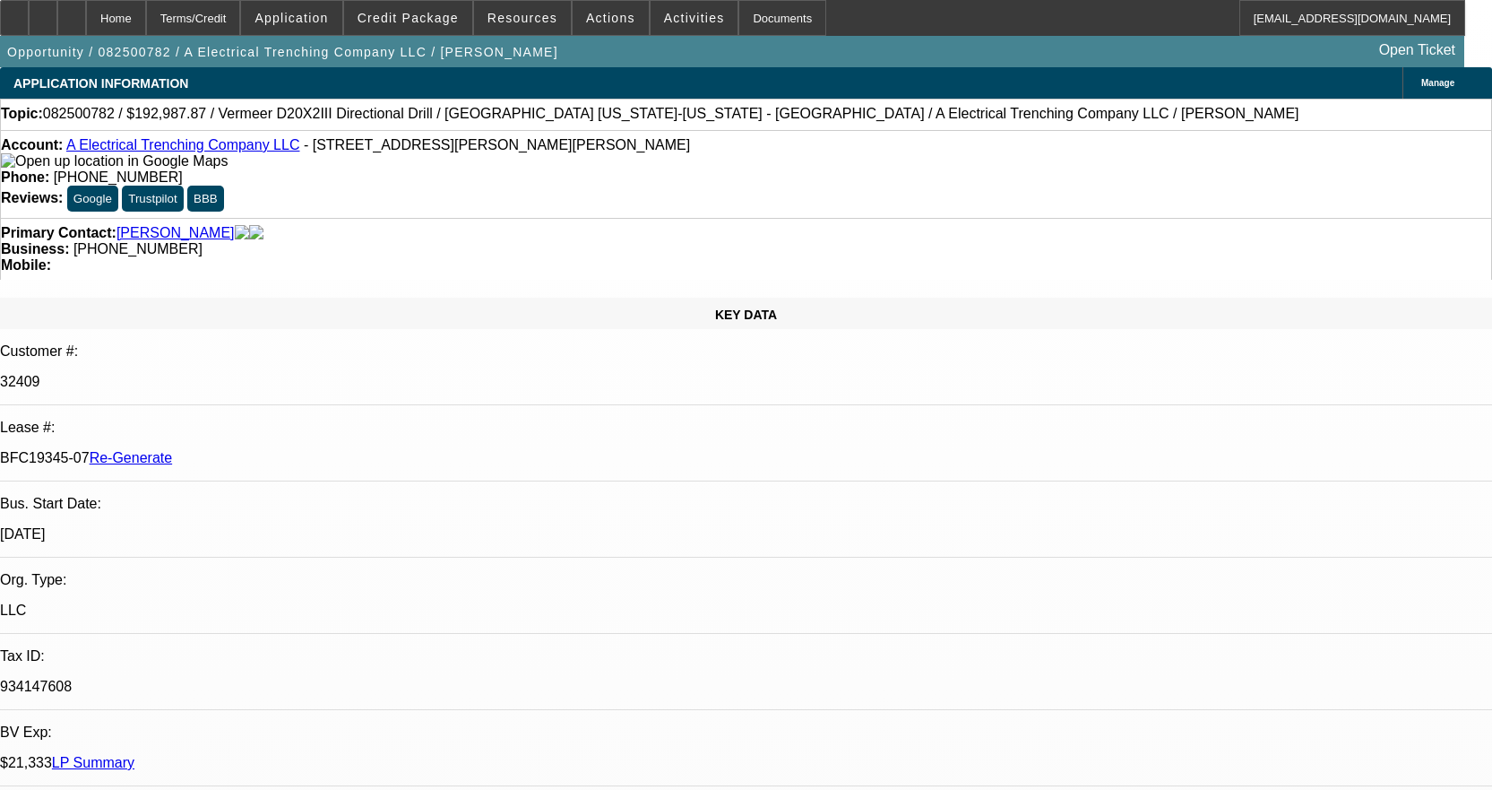
click at [540, 13] on span "Resources" at bounding box center [523, 18] width 70 height 14
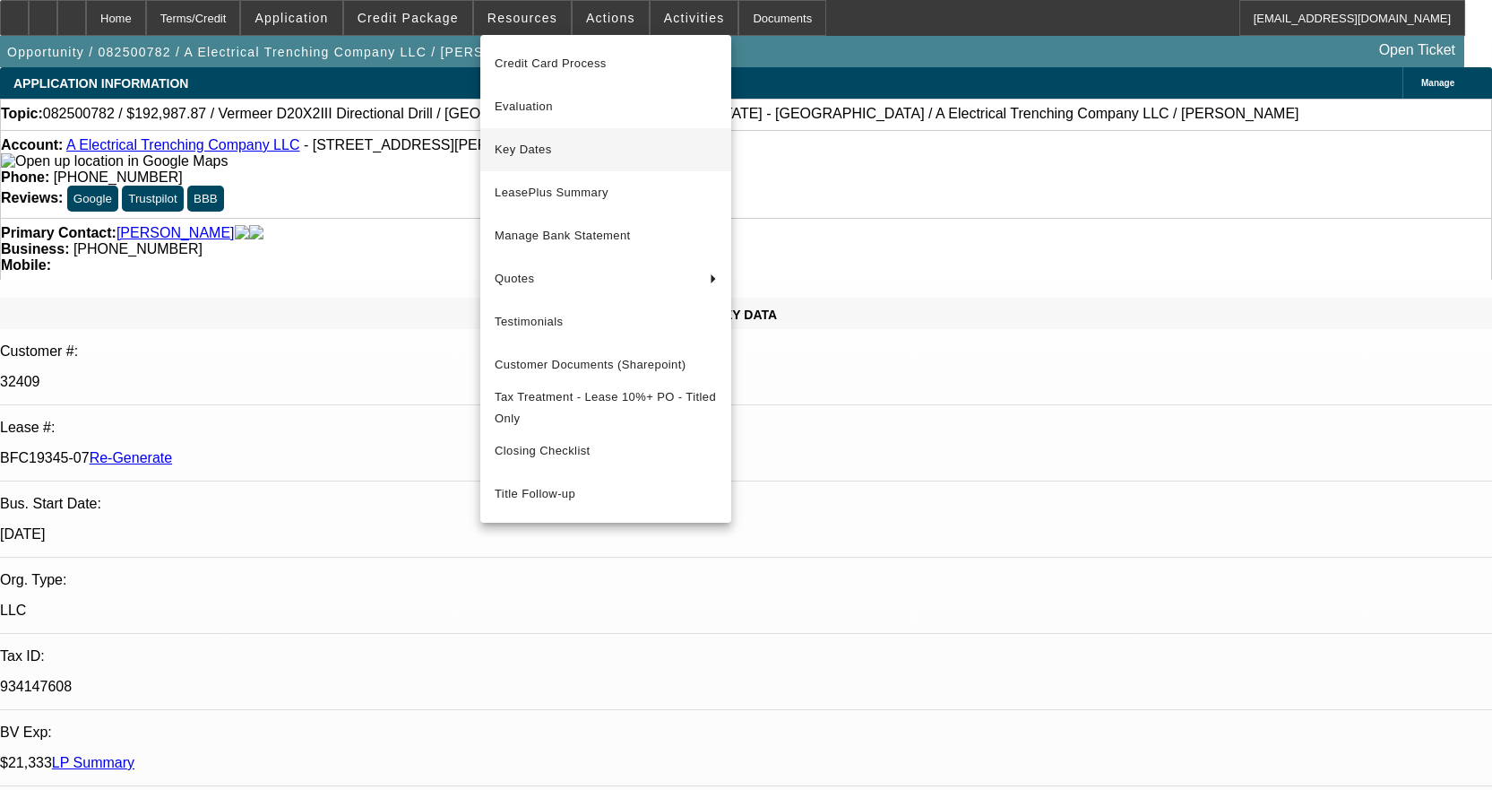
click at [563, 151] on span "Key Dates" at bounding box center [606, 150] width 222 height 22
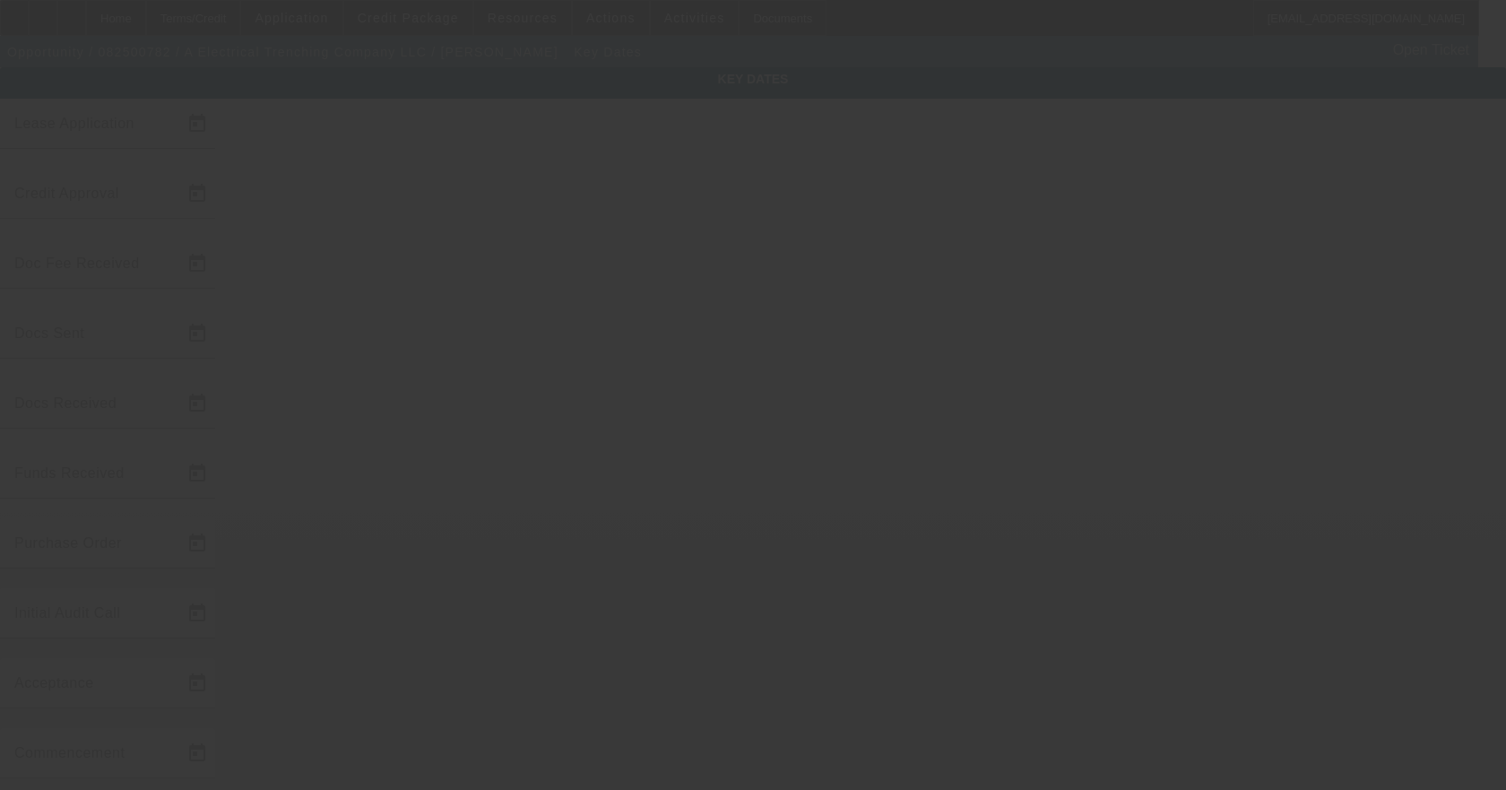
type input "8/29/2025"
type input "9/10/2025"
type input "9/29/2025"
type input "9/11/2025"
type input "9/29/2025"
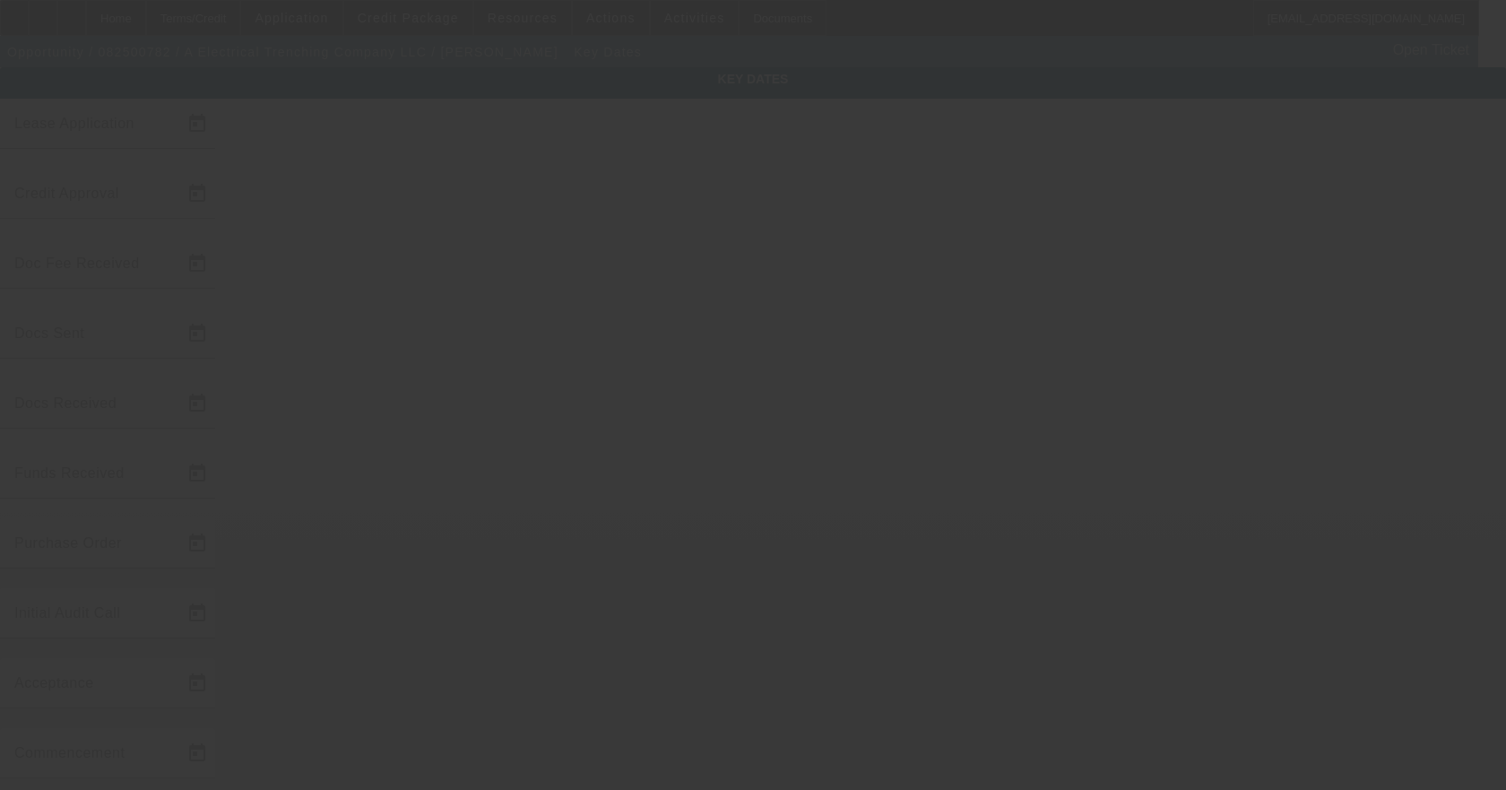
type input "9/29/2025"
type input "10/3/2025"
type input "10/15/2025"
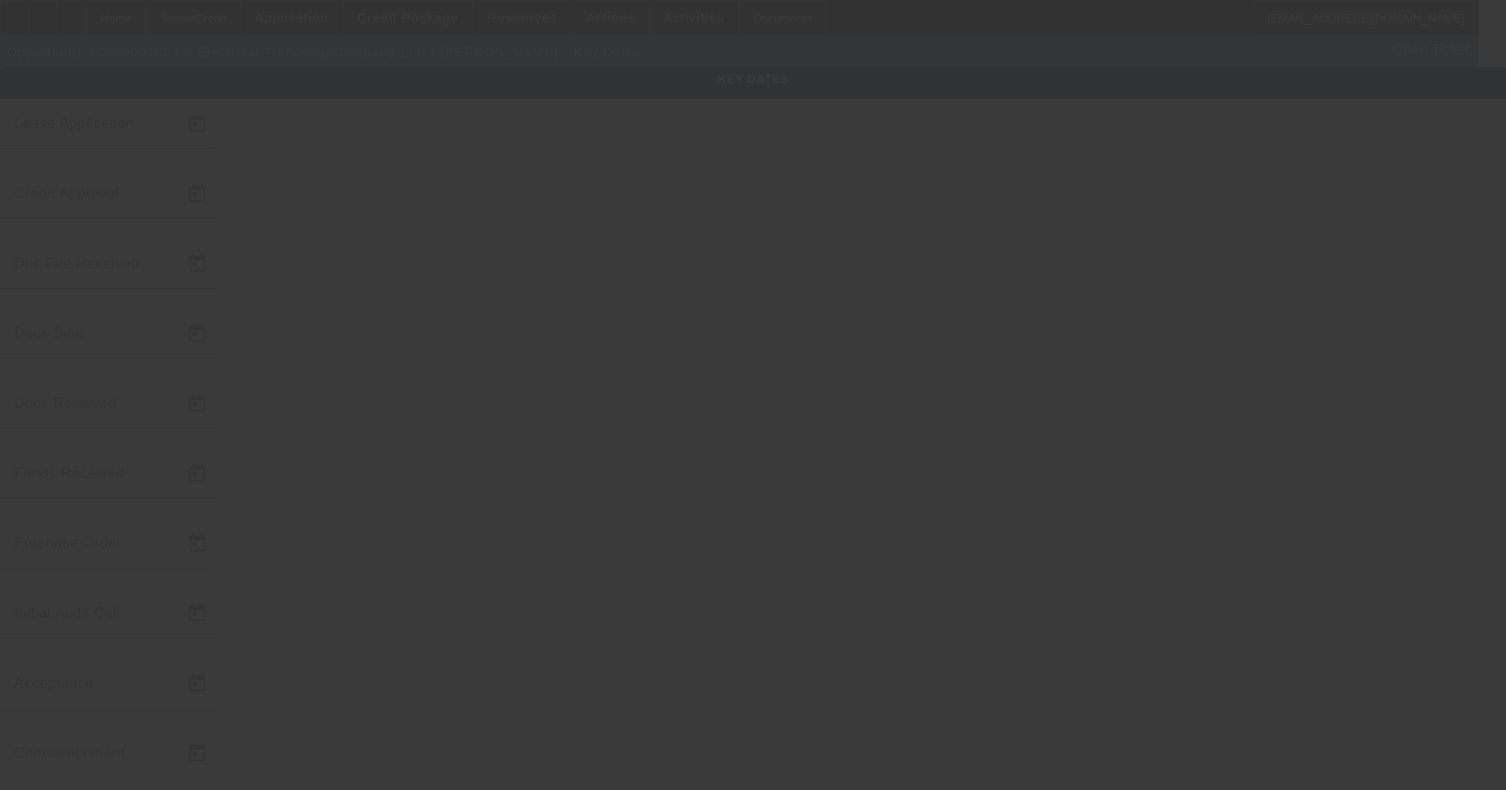
type input "11/15/2025"
type input "10/6/2025"
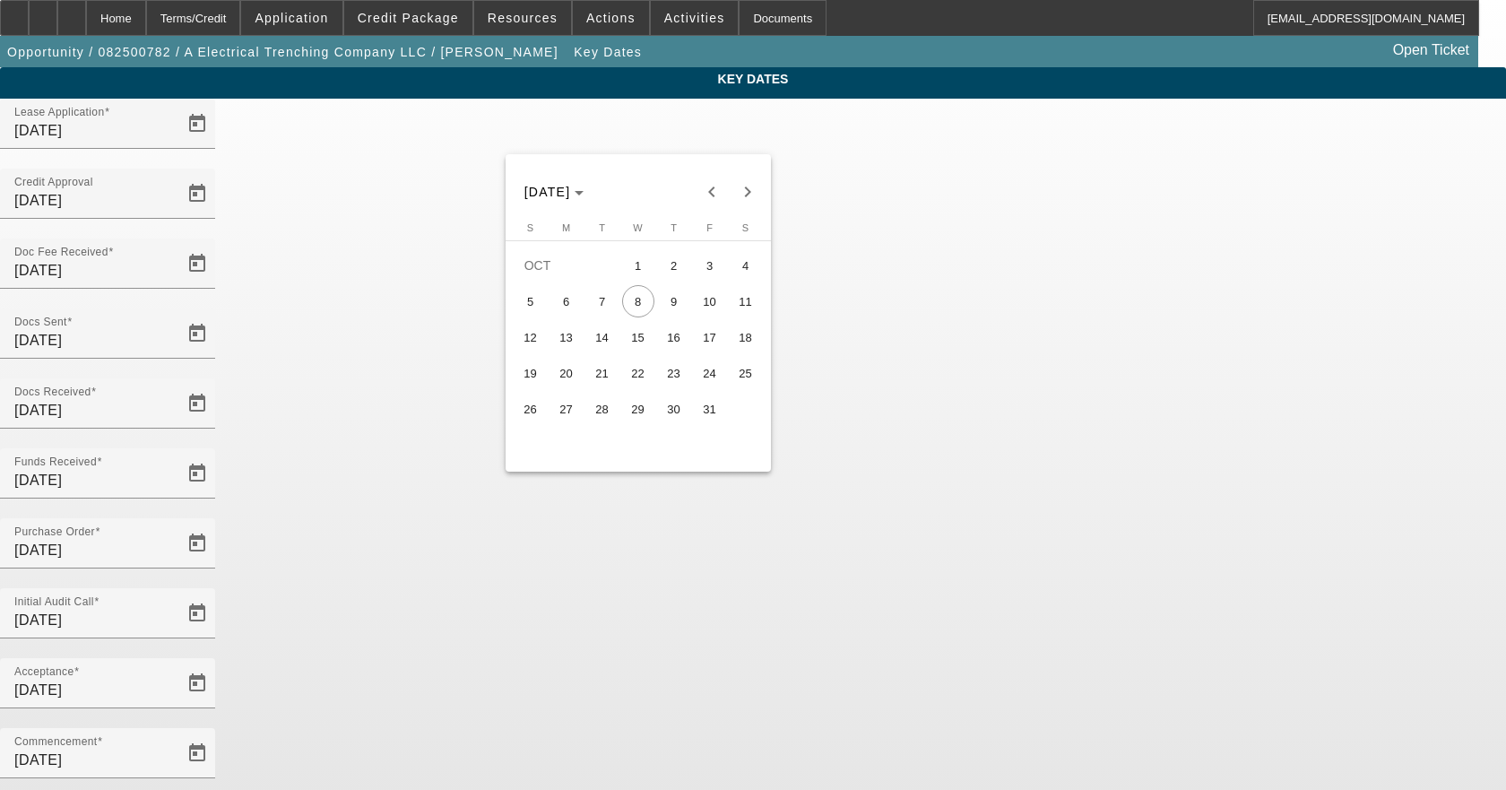
click at [569, 296] on span "6" at bounding box center [566, 301] width 32 height 32
type input "10/6/2025"
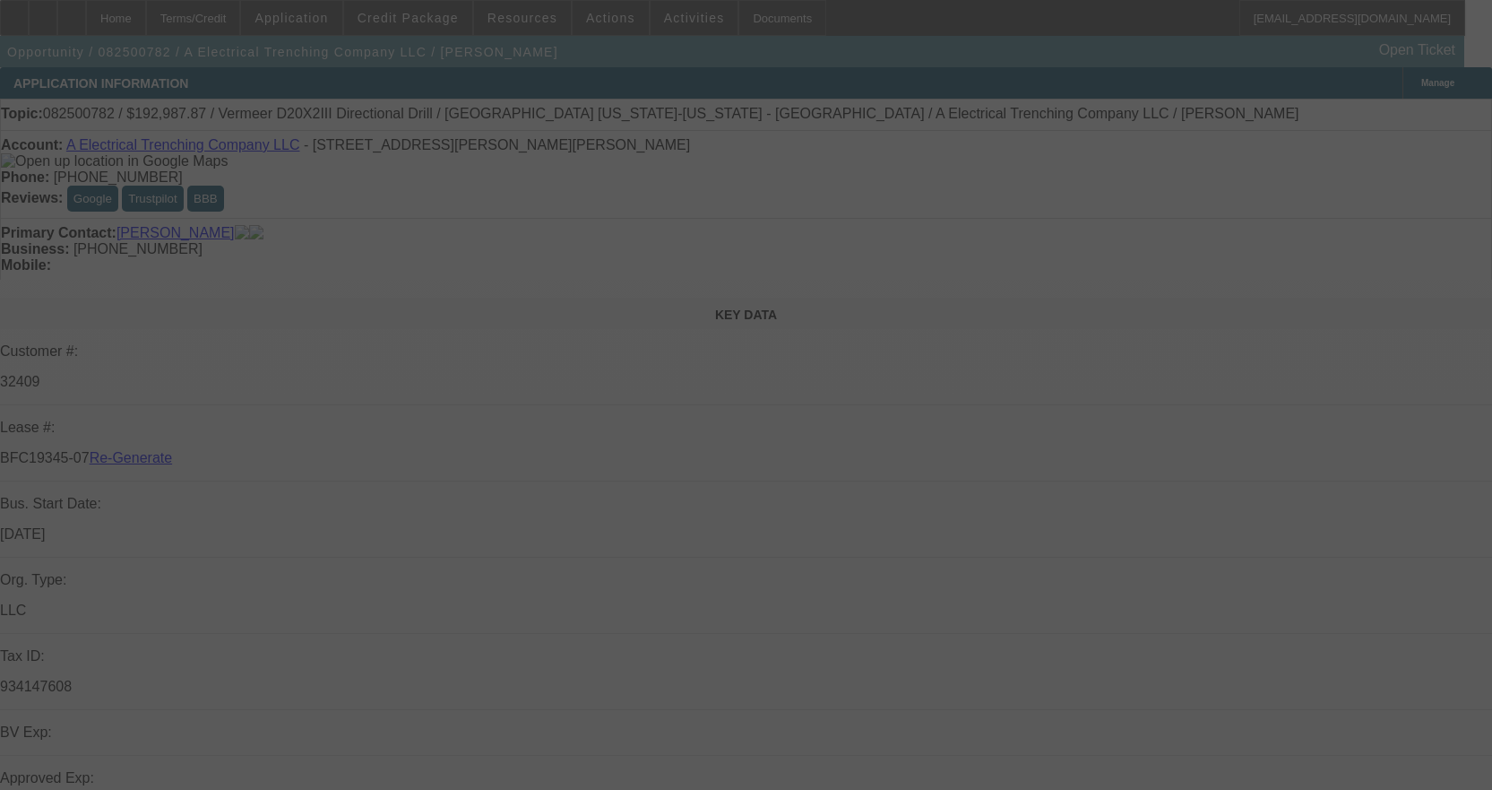
select select "4"
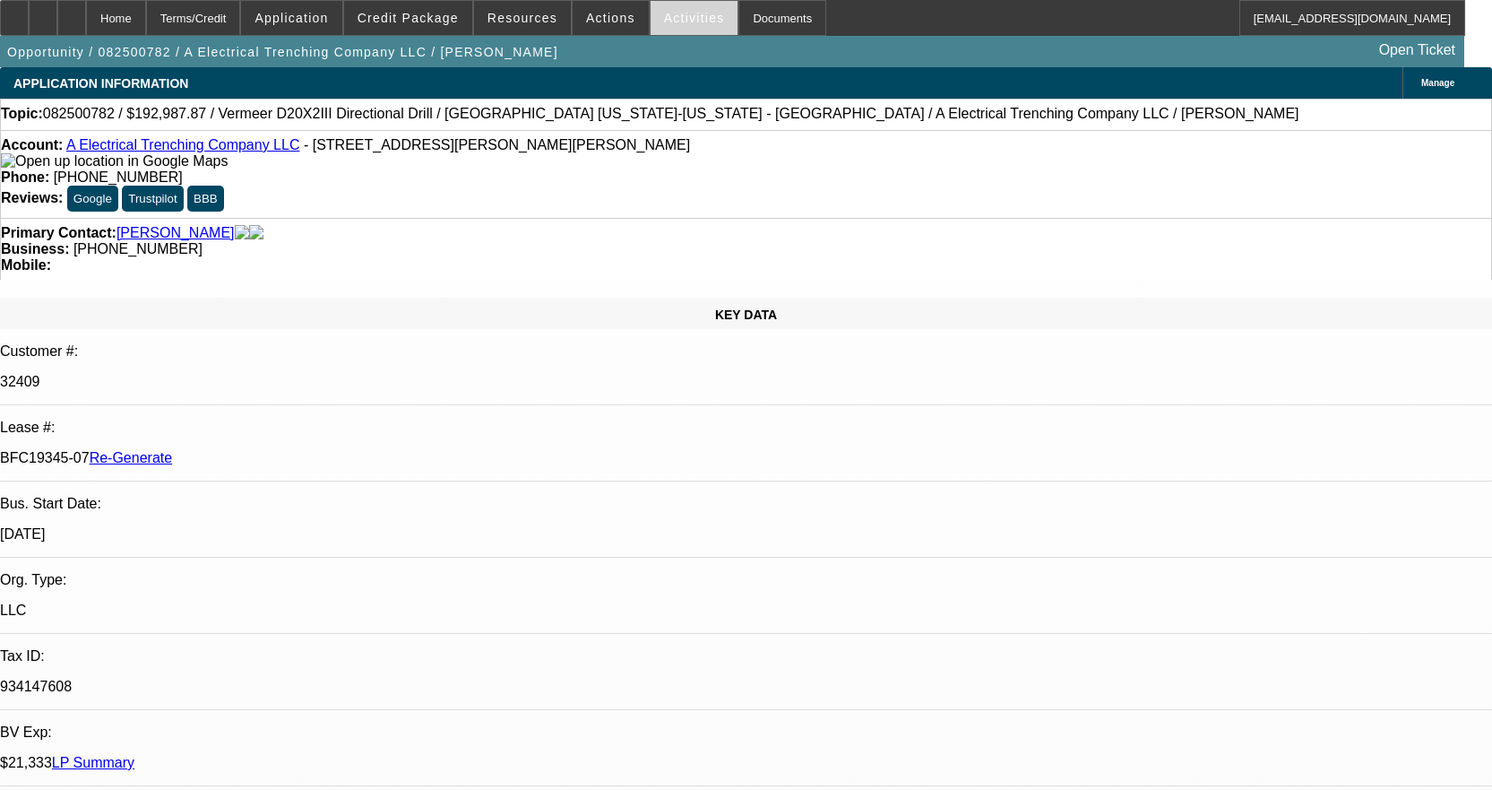
select select "0"
select select "3"
select select "0"
select select "6"
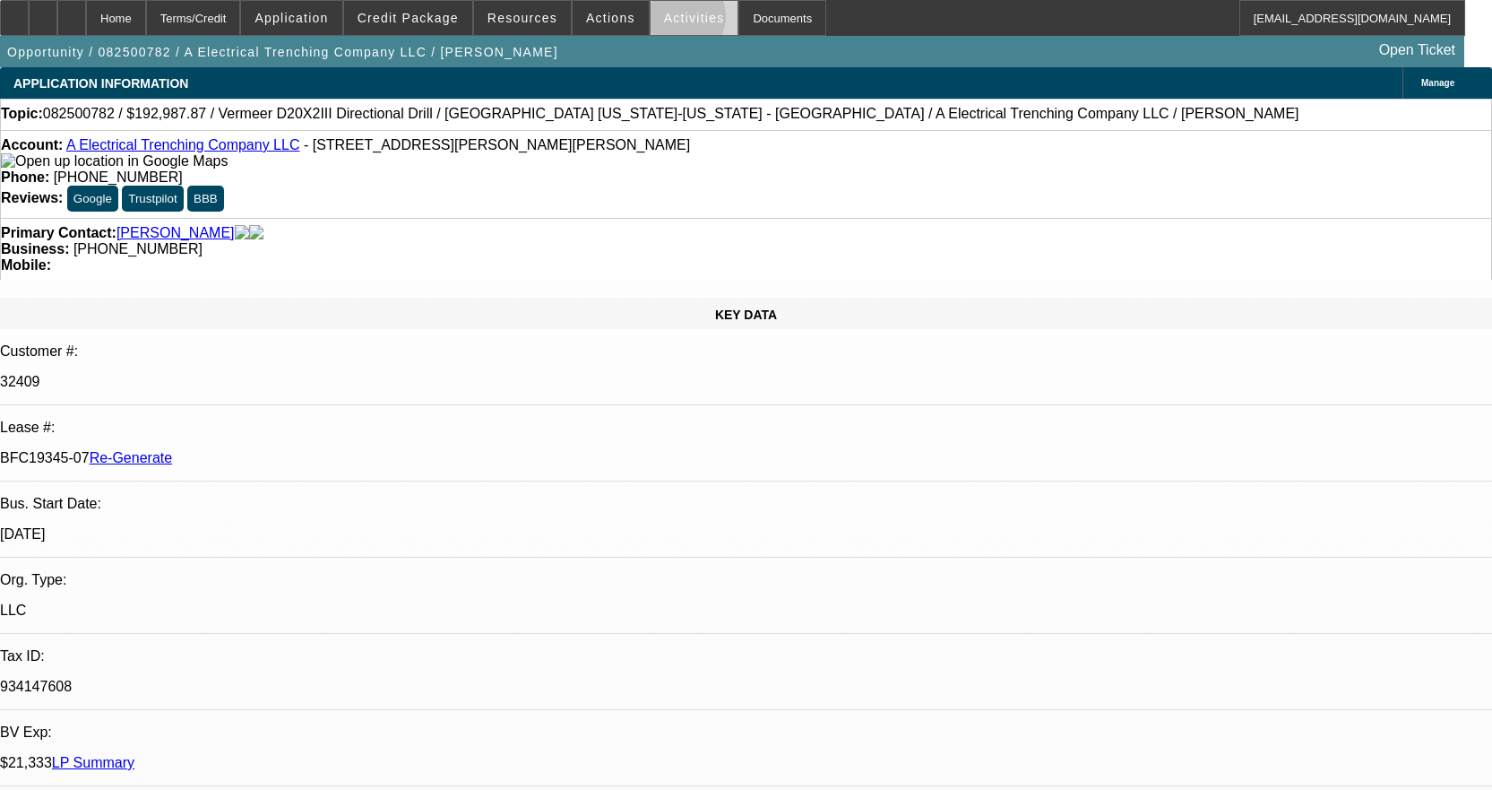
click at [664, 21] on span "Activities" at bounding box center [694, 18] width 61 height 14
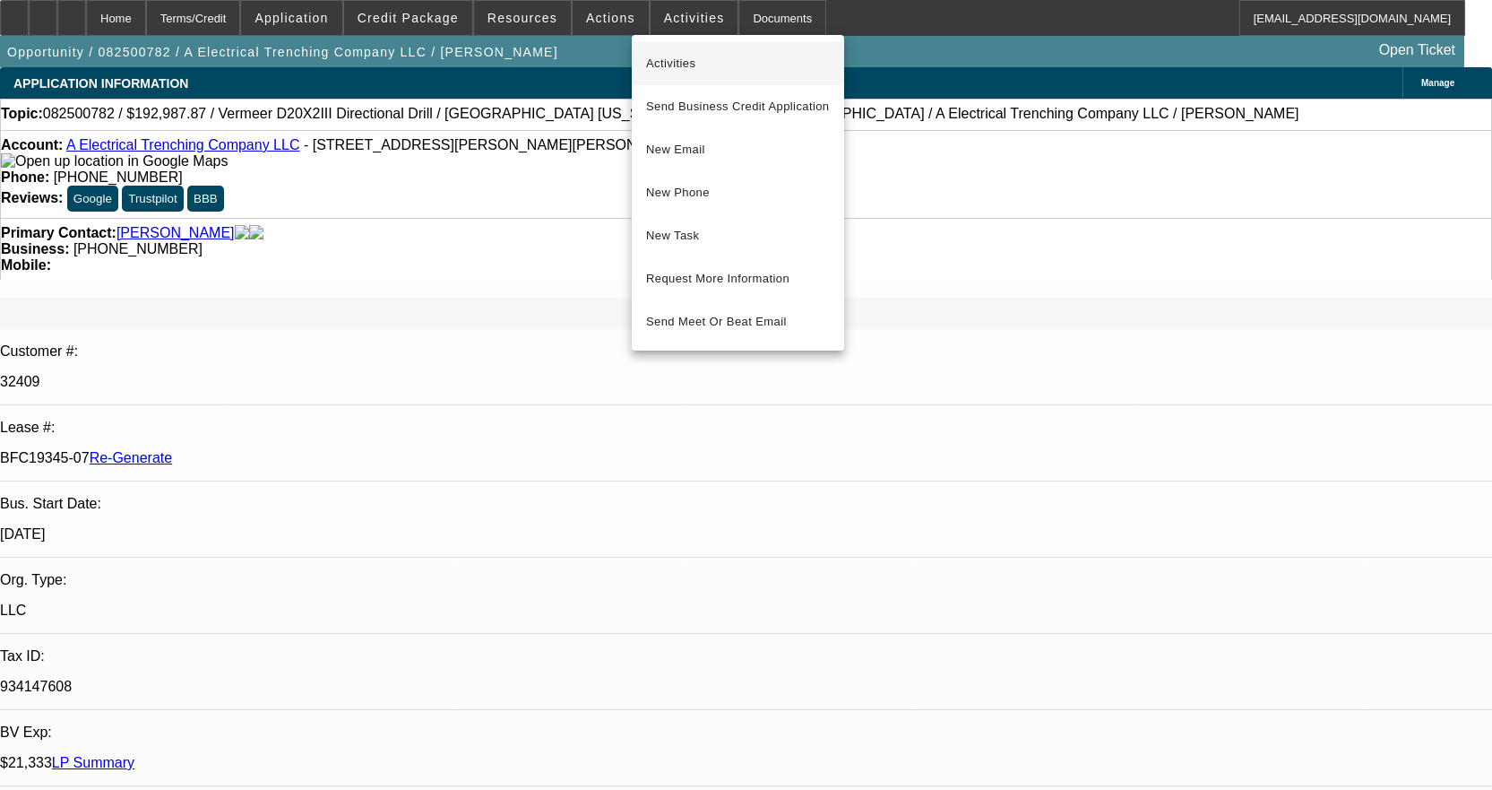
click at [682, 55] on span "Activities" at bounding box center [738, 64] width 184 height 22
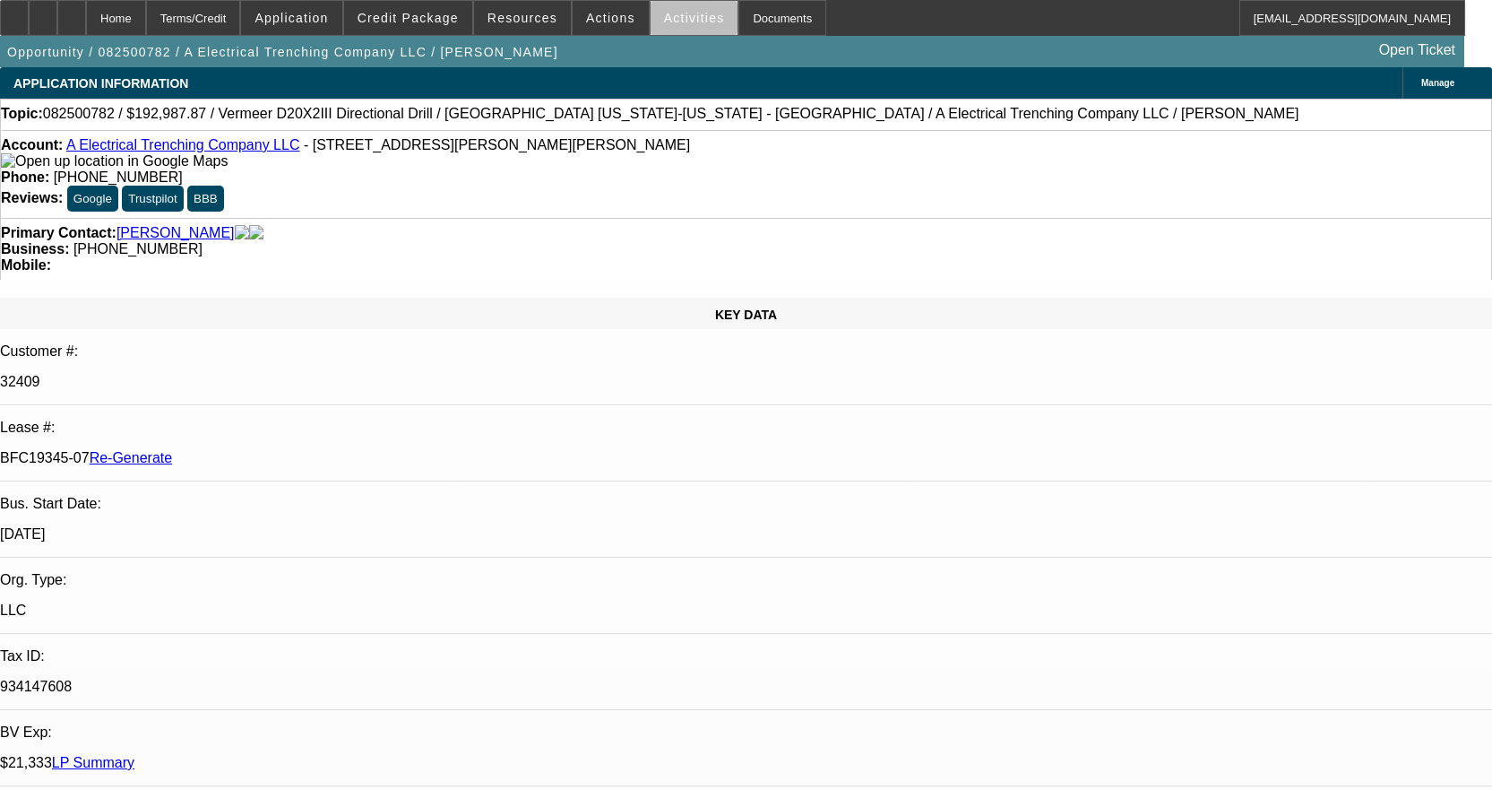
click at [680, 23] on span "Activities" at bounding box center [694, 18] width 61 height 14
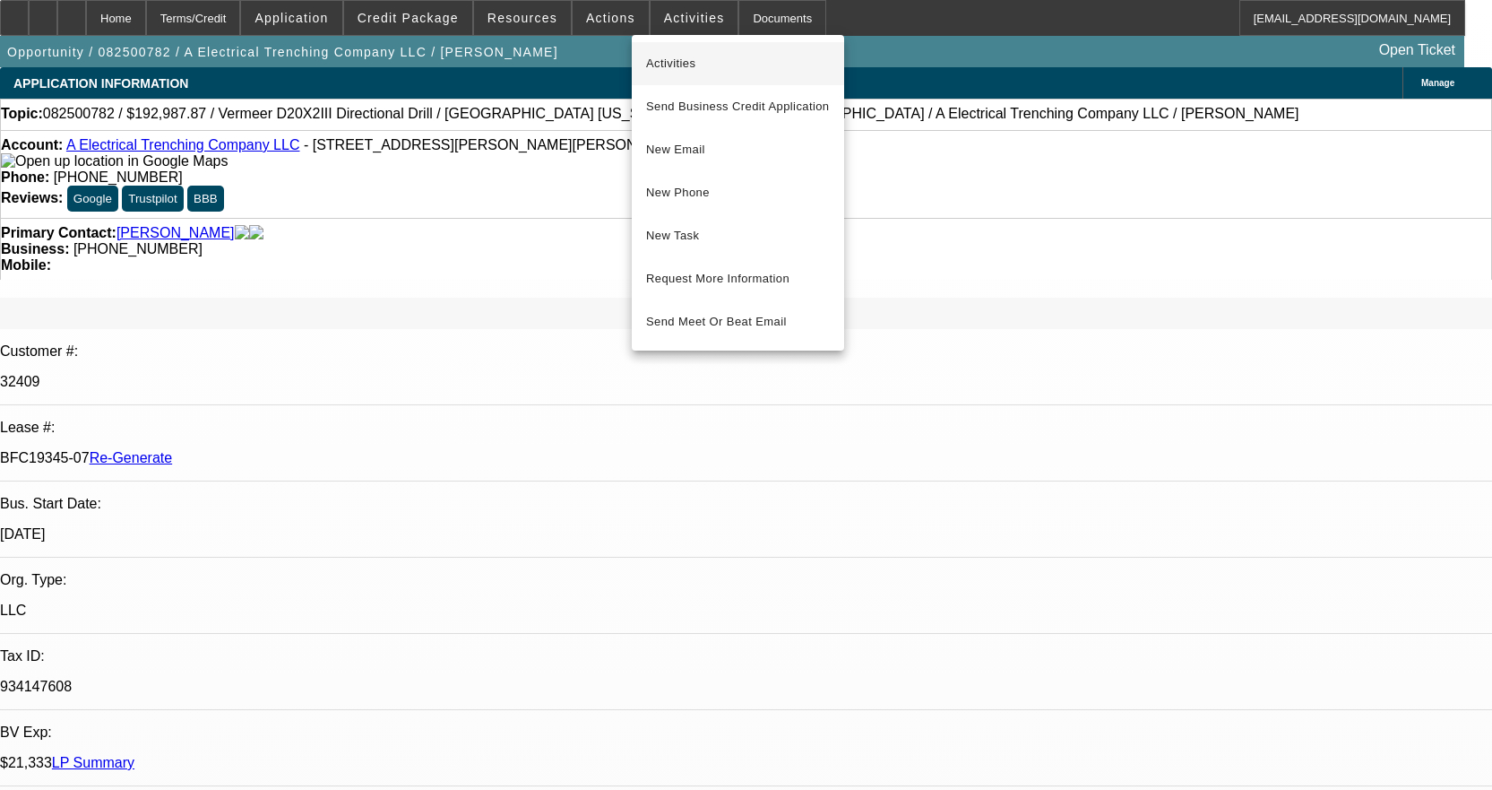
click at [680, 56] on span "Activities" at bounding box center [738, 64] width 184 height 22
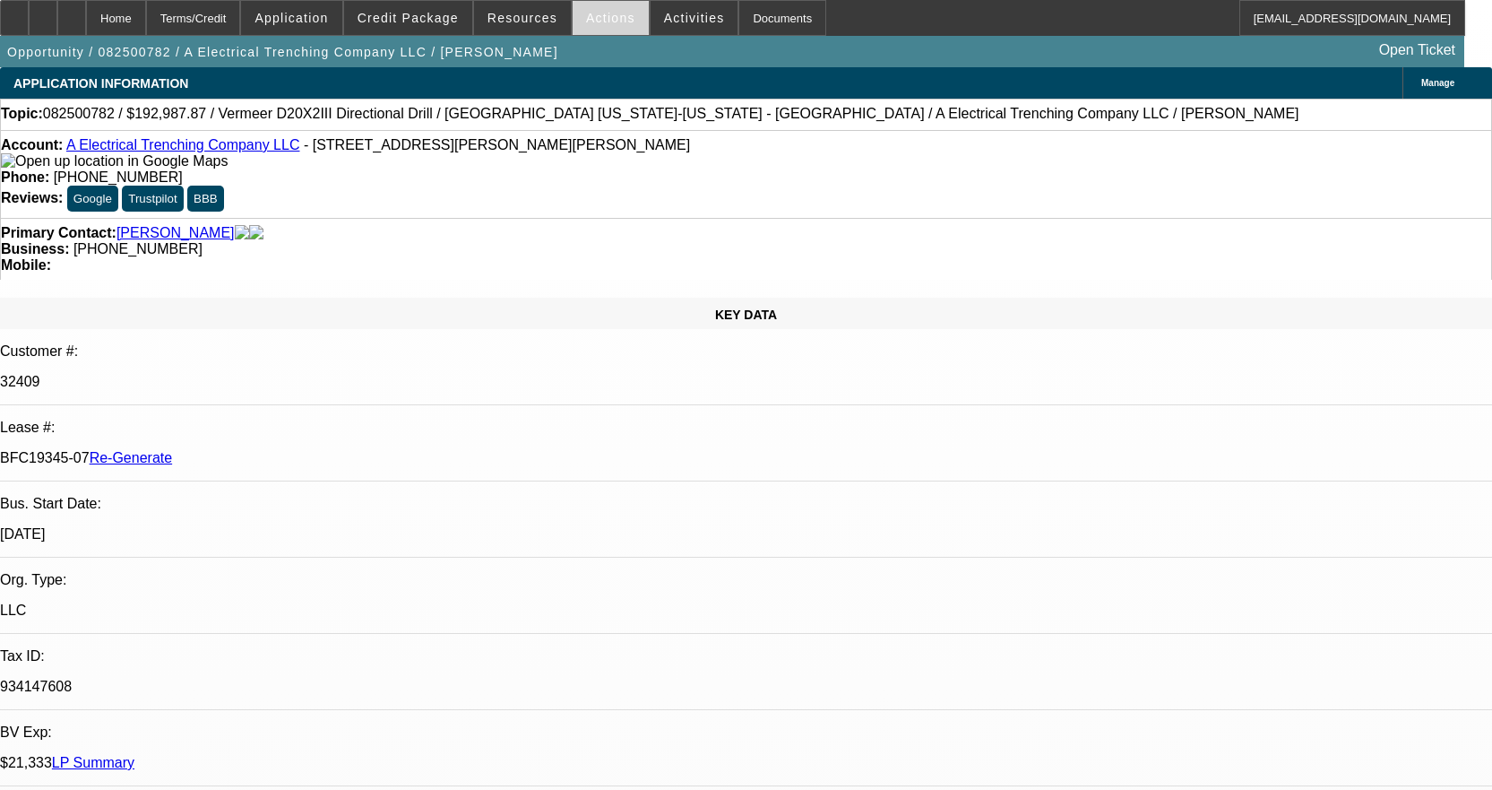
click at [617, 13] on span at bounding box center [611, 17] width 76 height 43
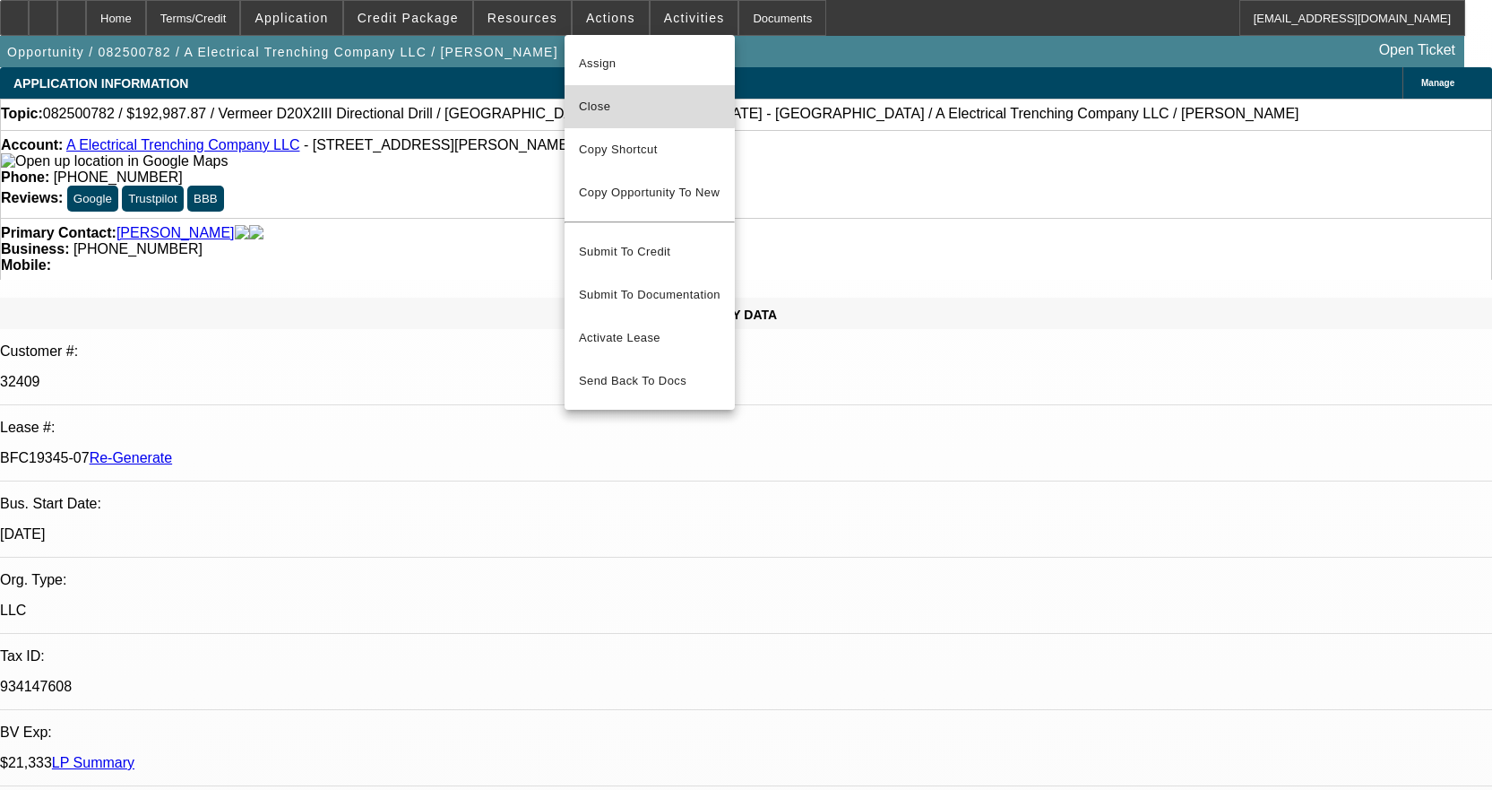
click at [613, 93] on button "Close" at bounding box center [650, 106] width 170 height 43
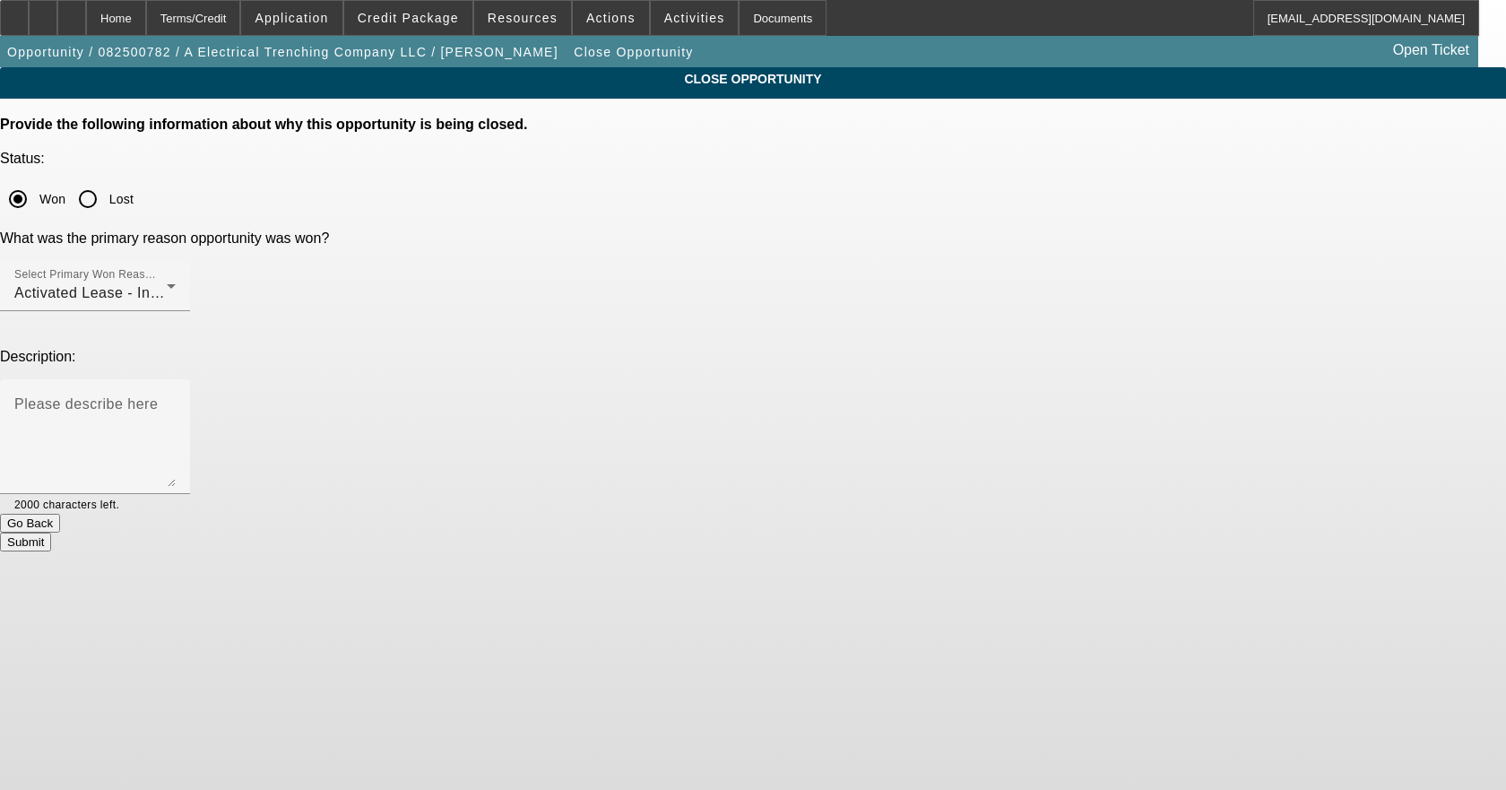
click at [51, 532] on button "Submit" at bounding box center [25, 541] width 51 height 19
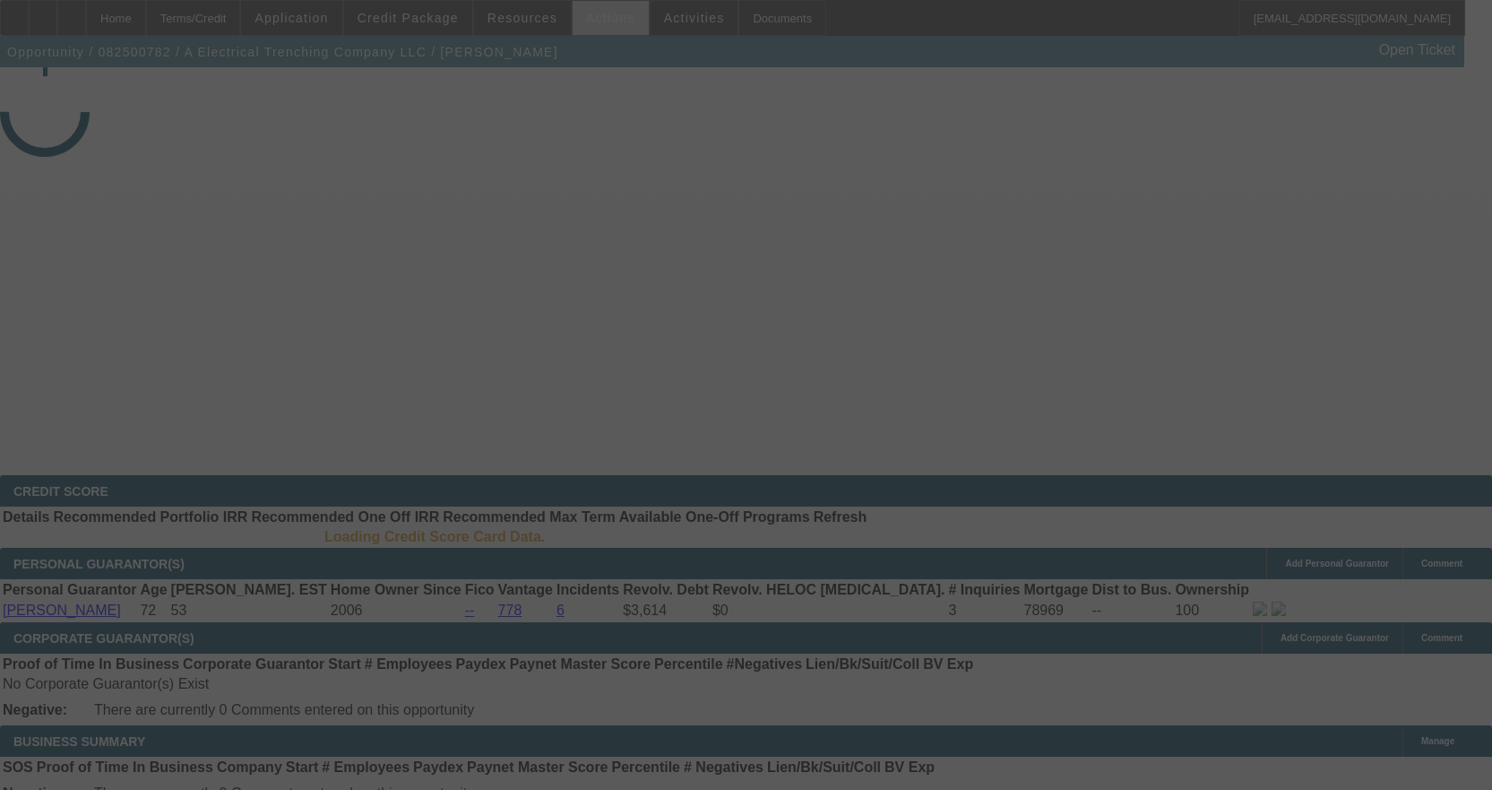
select select "4"
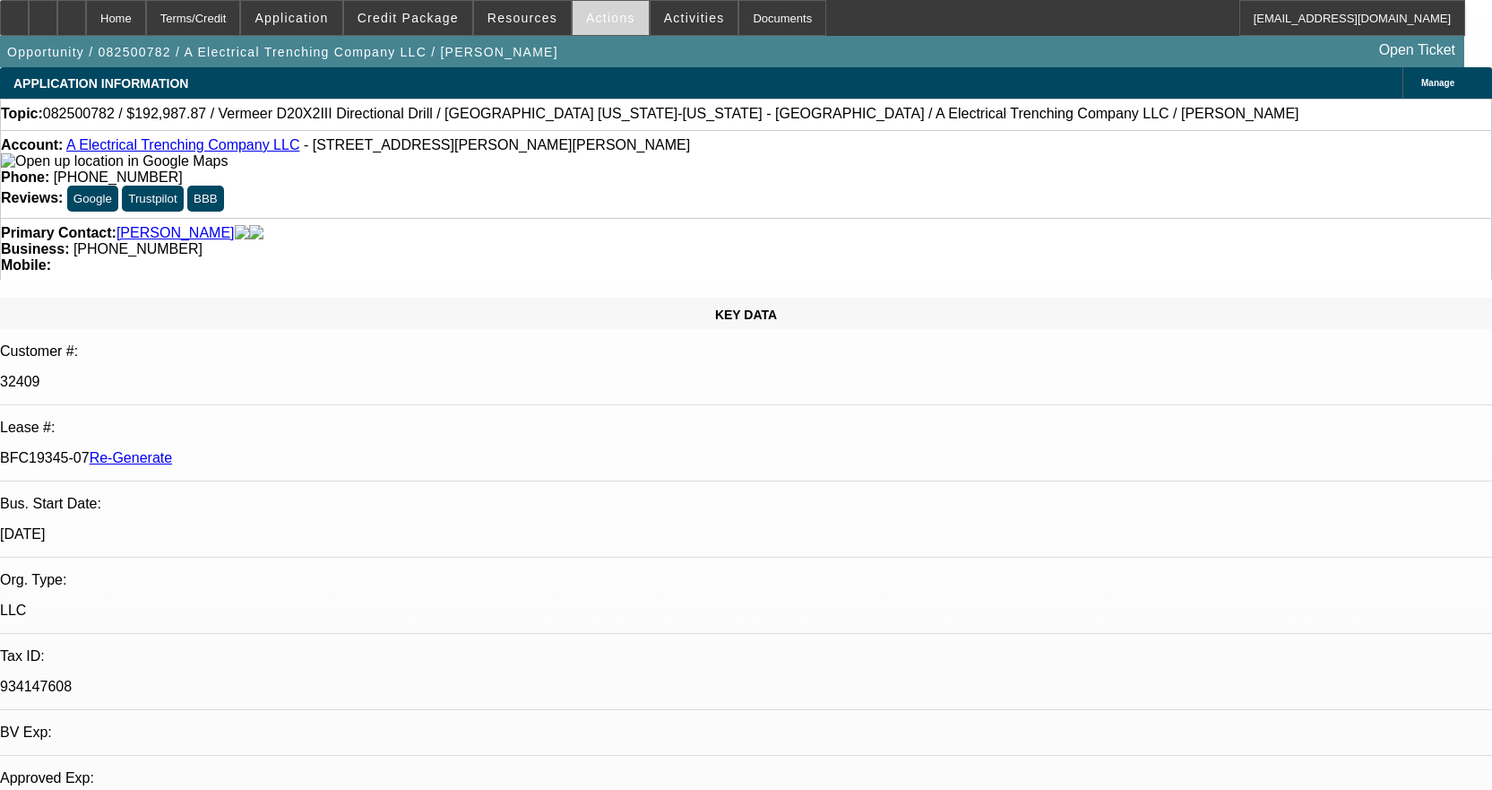
select select "0"
select select "3"
select select "0"
select select "6"
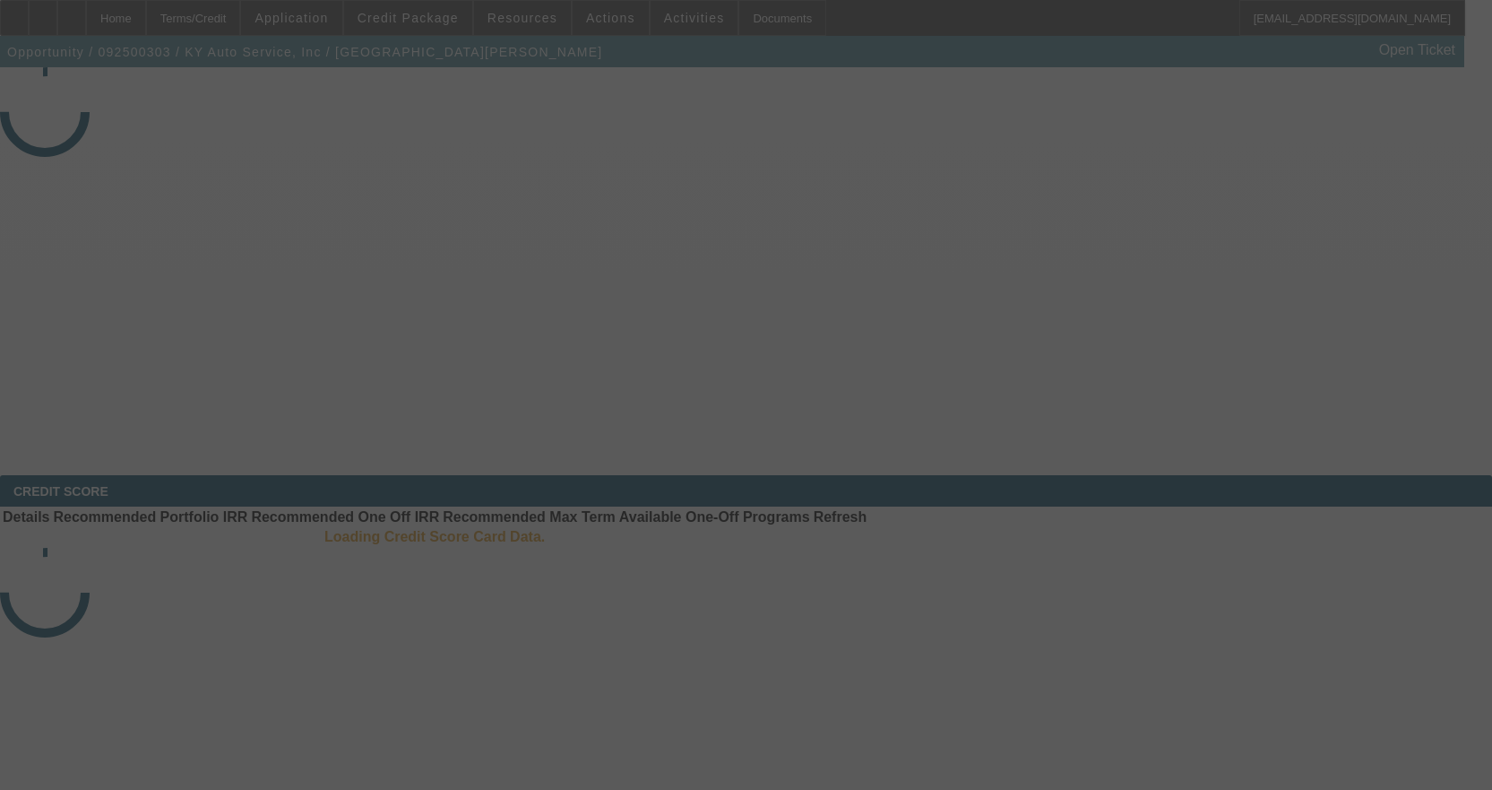
select select "4"
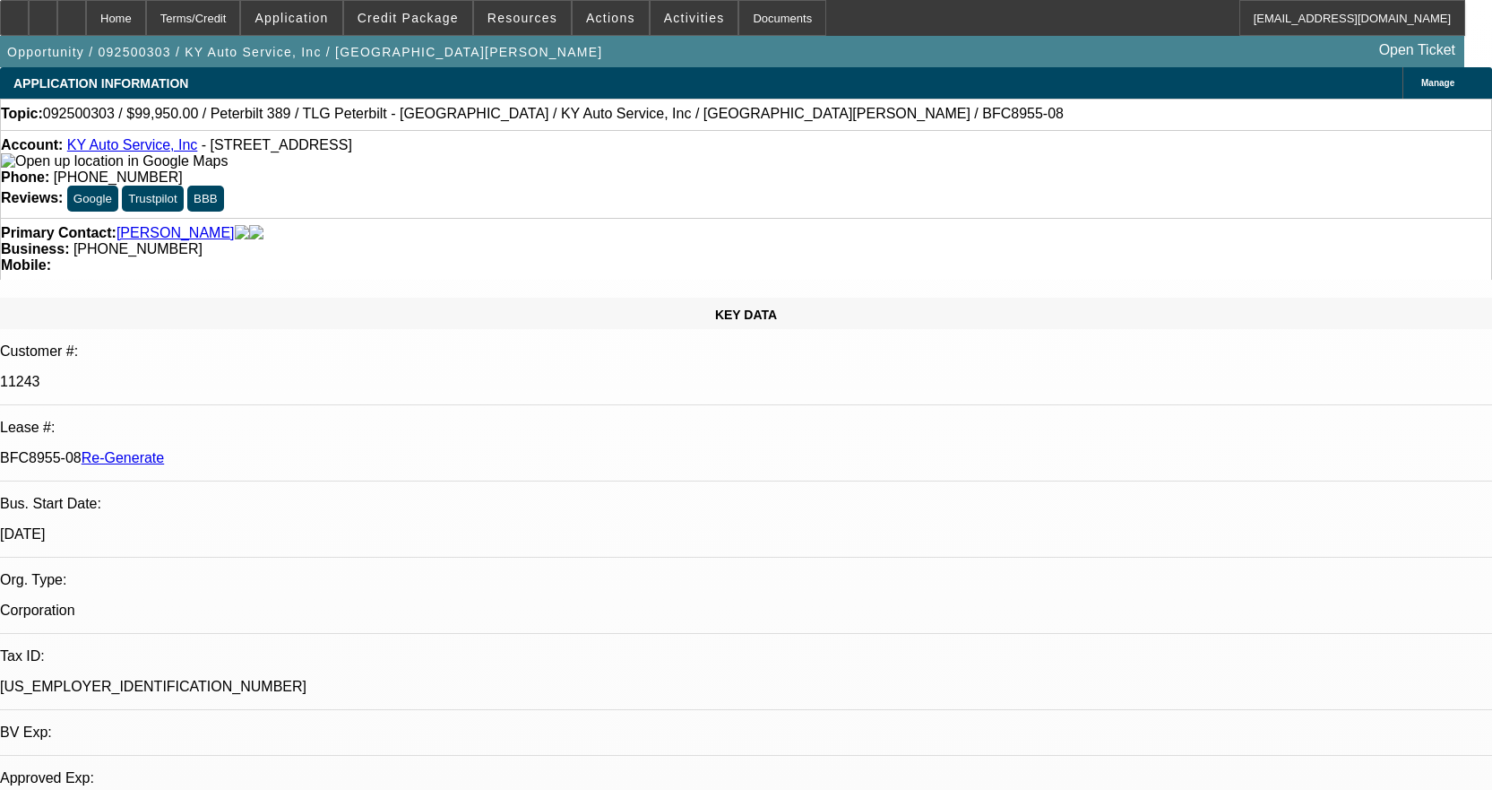
select select "0"
select select "2"
select select "0"
select select "6"
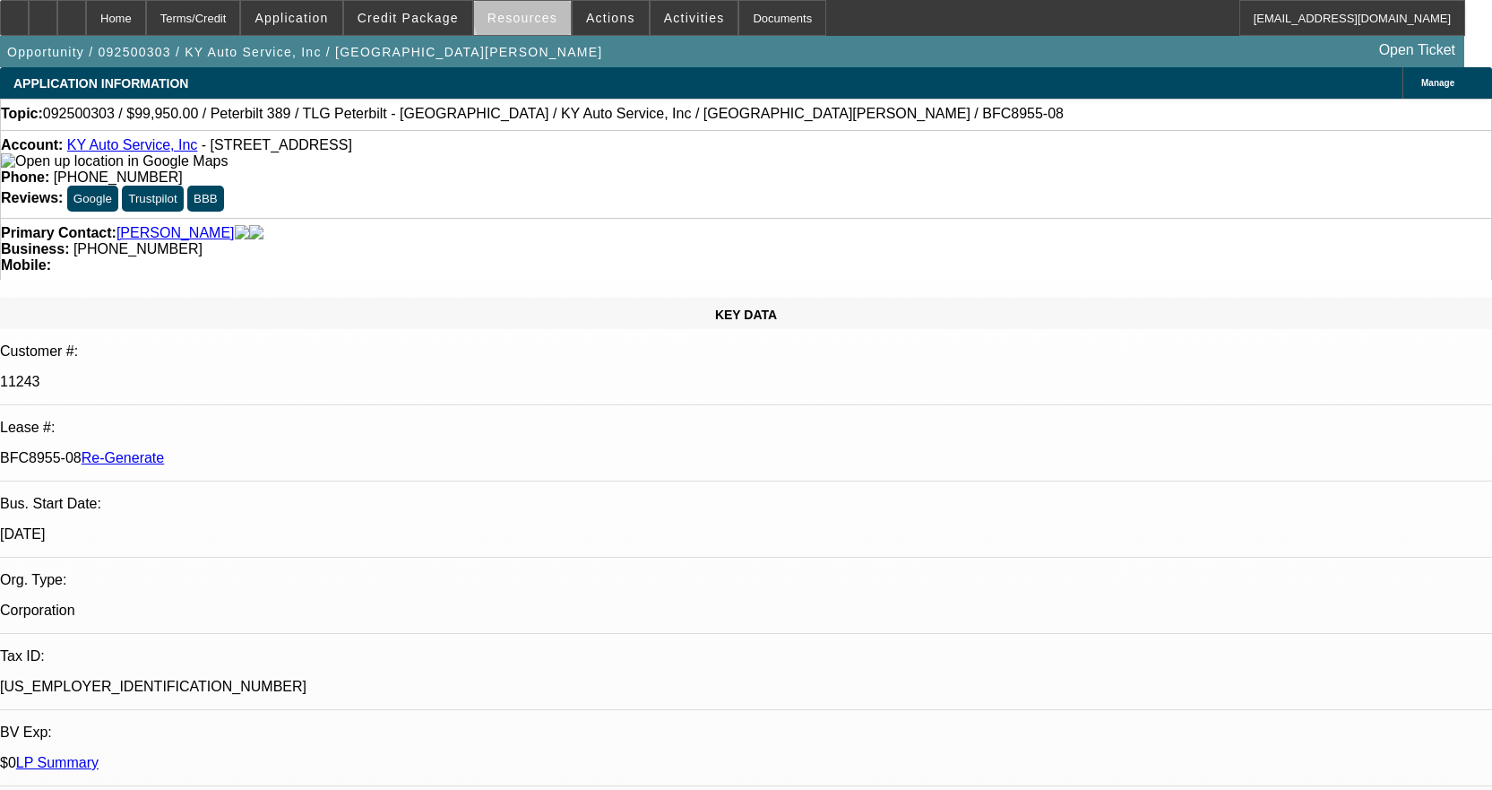
click at [545, 14] on span "Resources" at bounding box center [523, 18] width 70 height 14
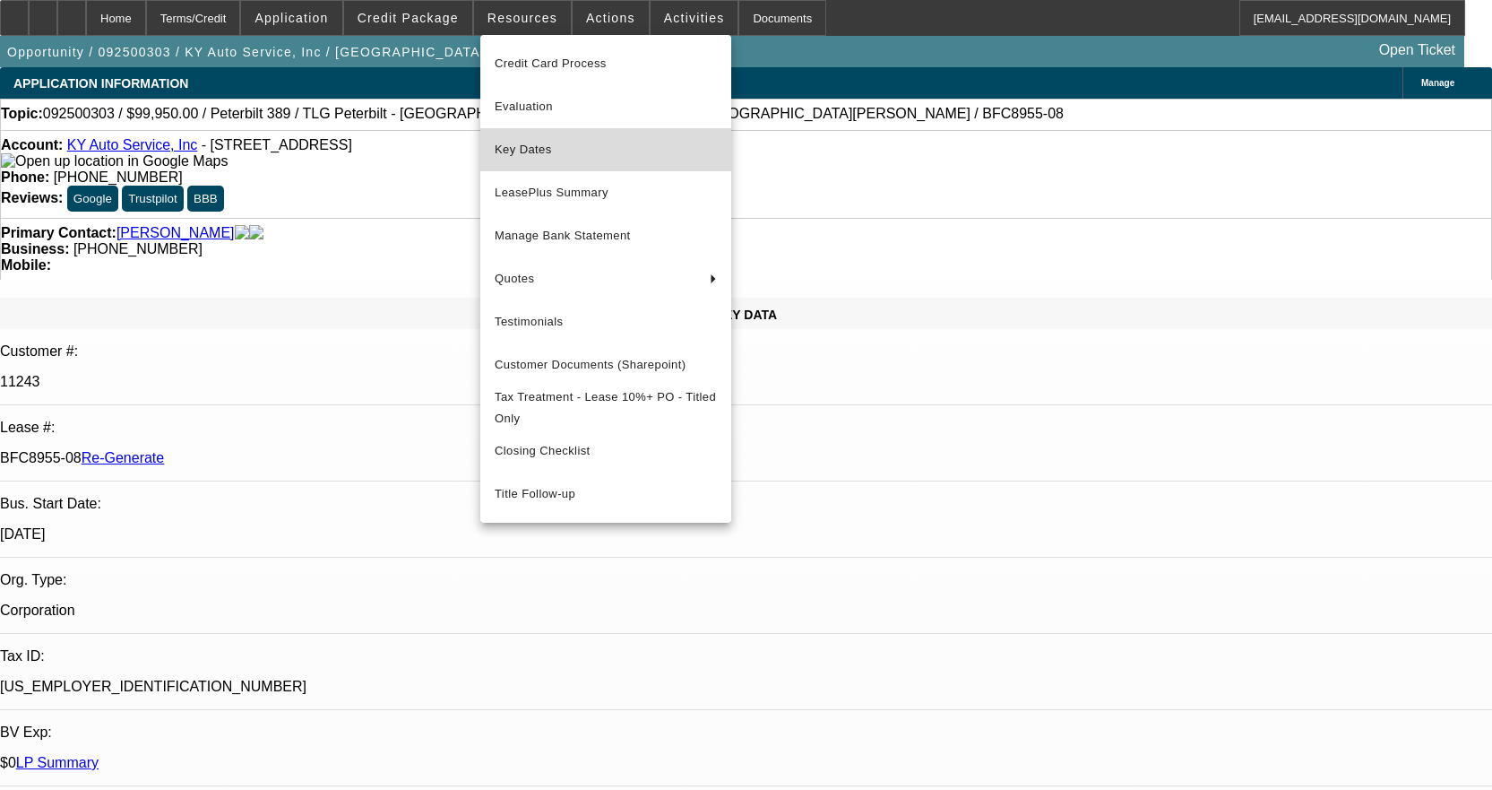
click at [541, 141] on span "Key Dates" at bounding box center [606, 150] width 222 height 22
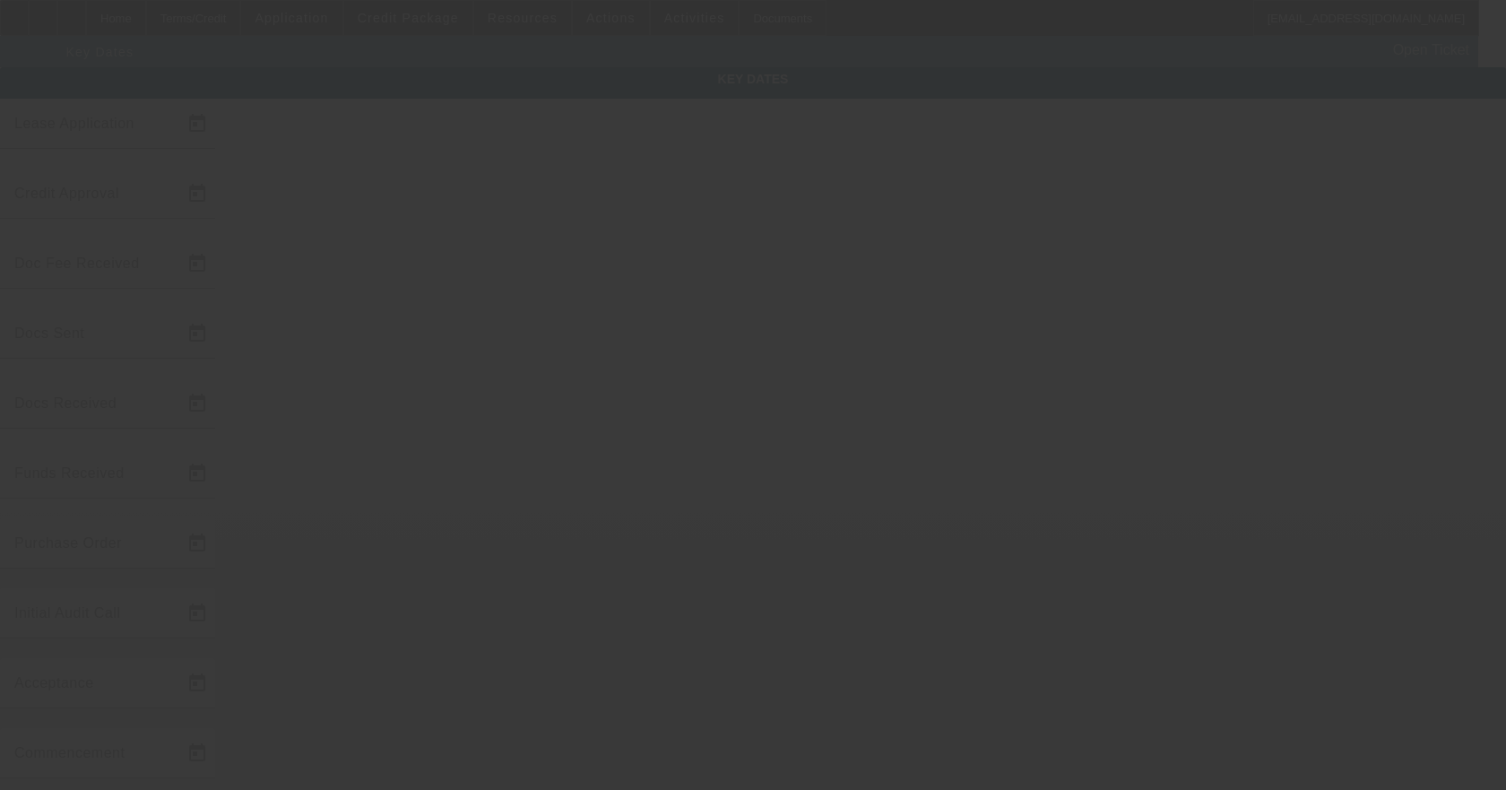
type input "9/15/2025"
type input "10/3/2025"
type input "10/2/2025"
type input "10/3/2025"
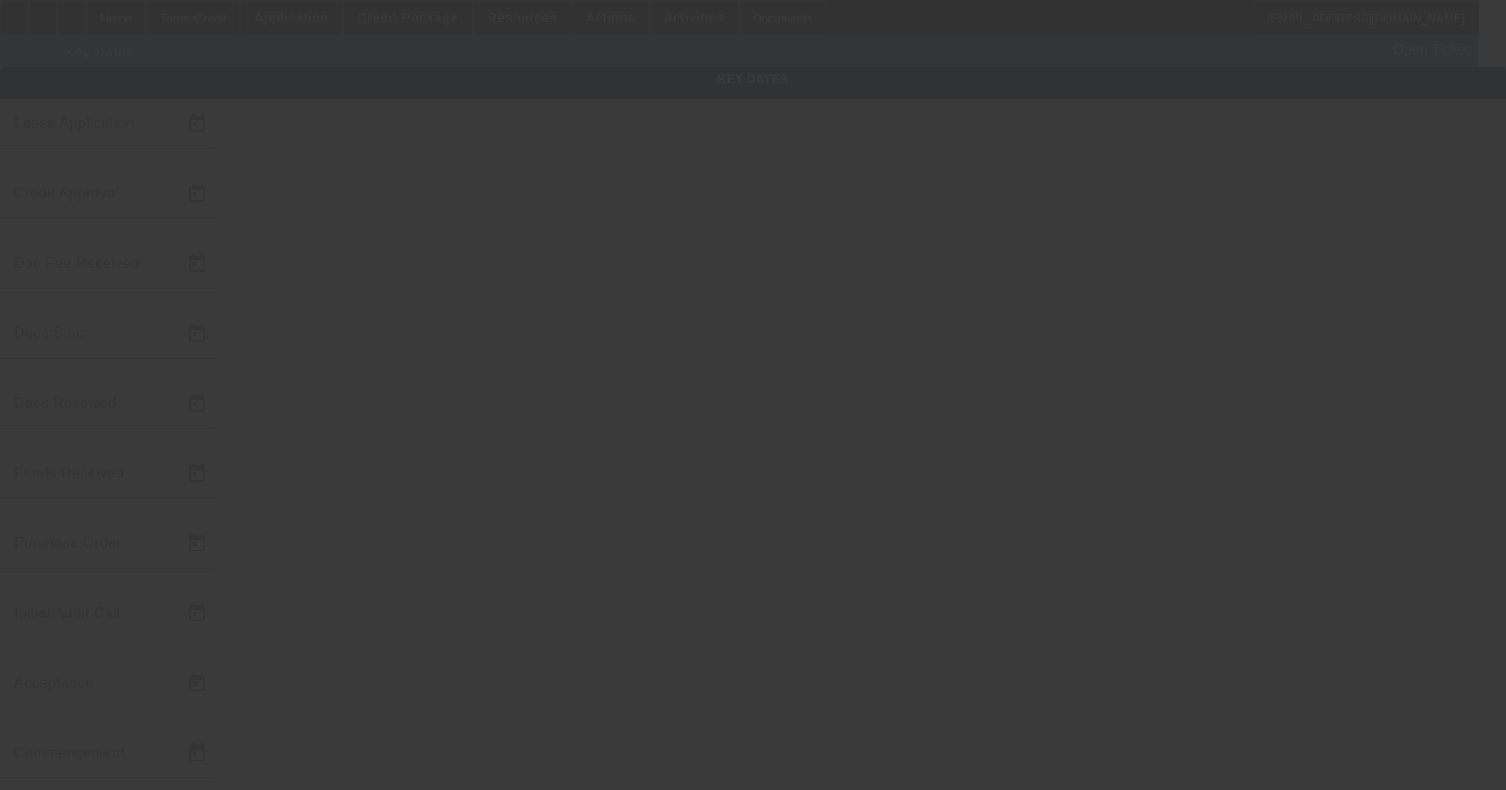
type input "10/3/2025"
type input "10/15/2025"
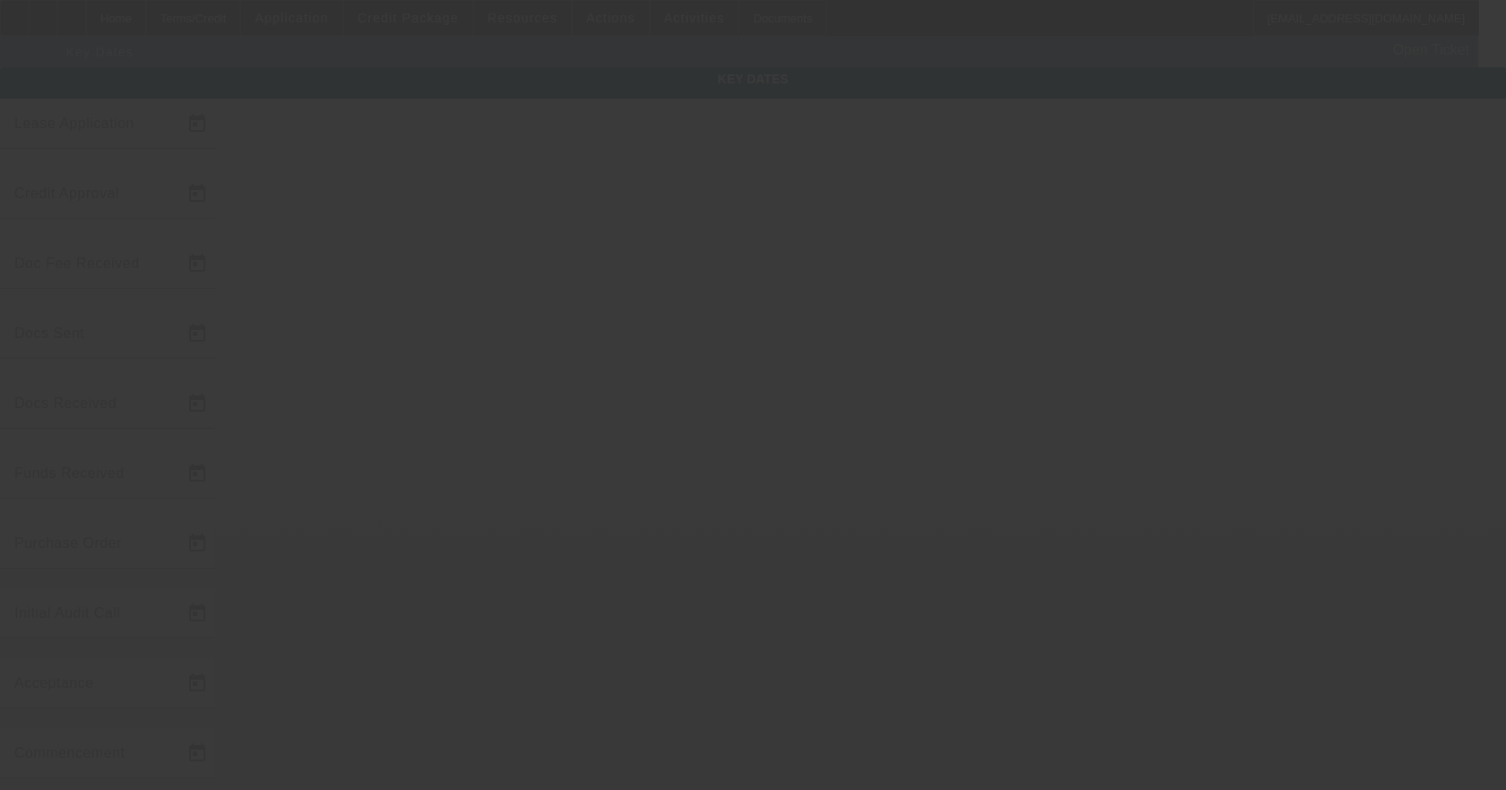
type input "11/15/2025"
type input "10/6/2025"
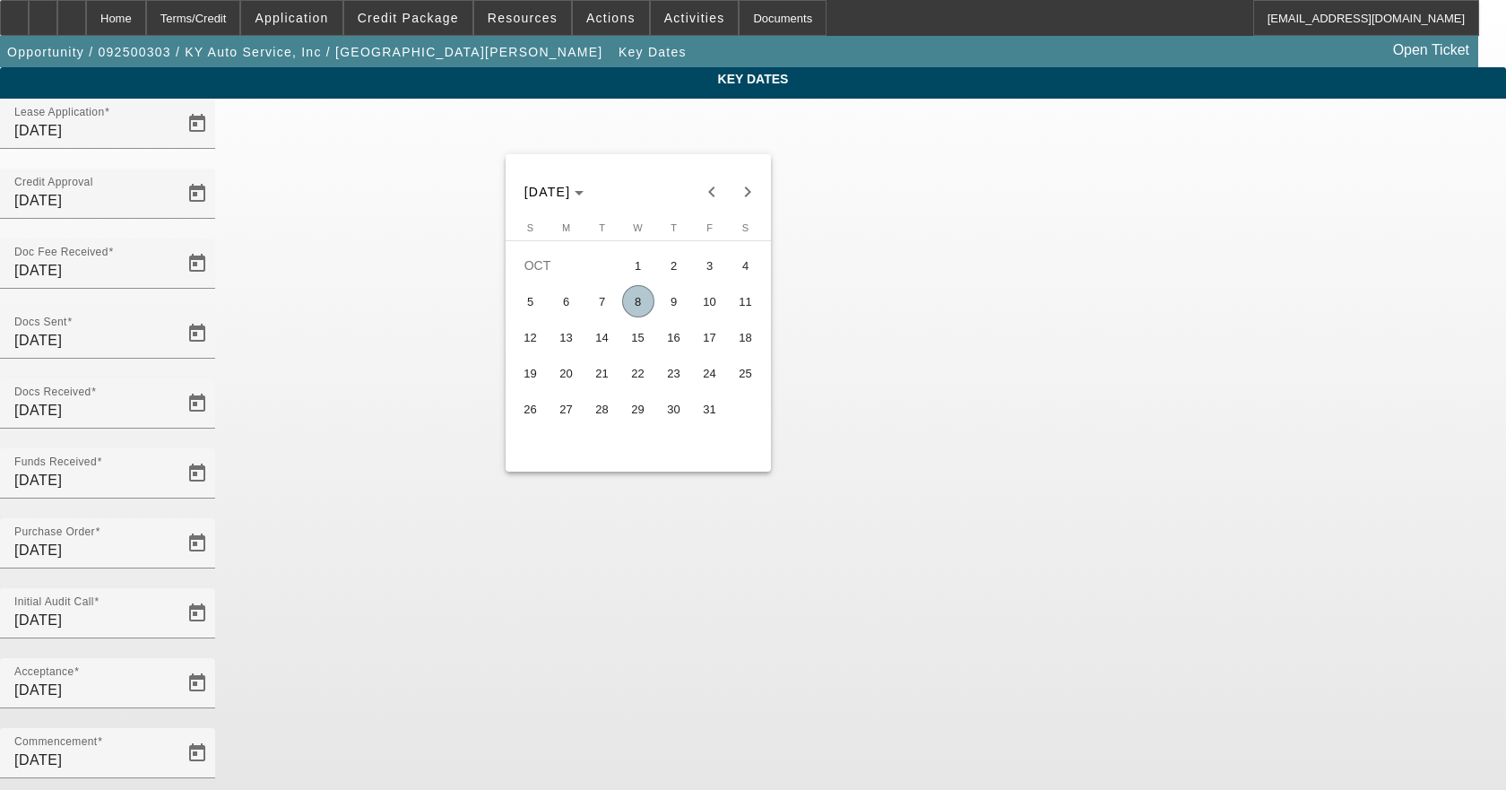
click at [600, 308] on span "7" at bounding box center [602, 301] width 32 height 32
type input "10/7/2025"
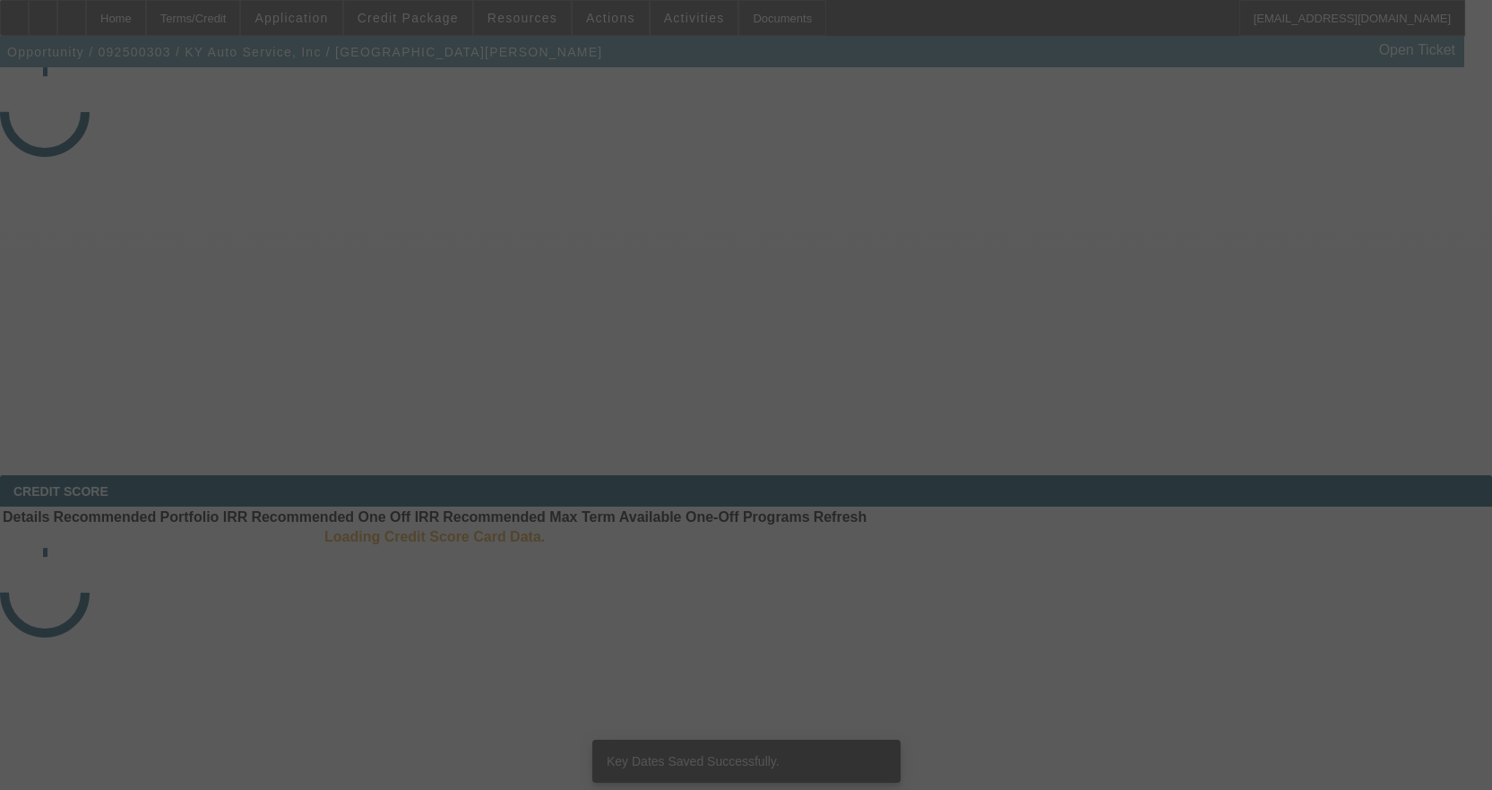
select select "4"
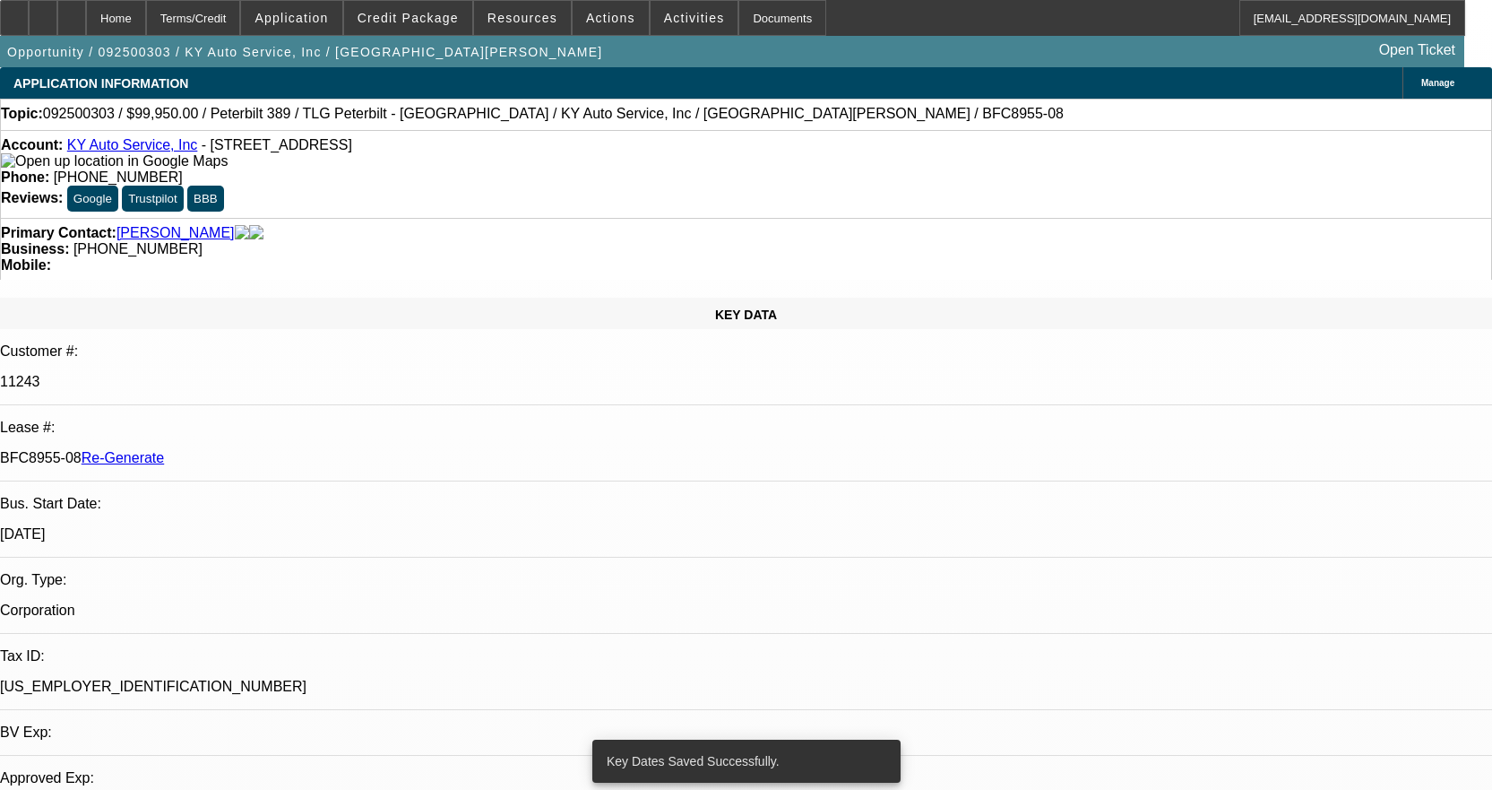
select select "0"
select select "2"
select select "0"
select select "6"
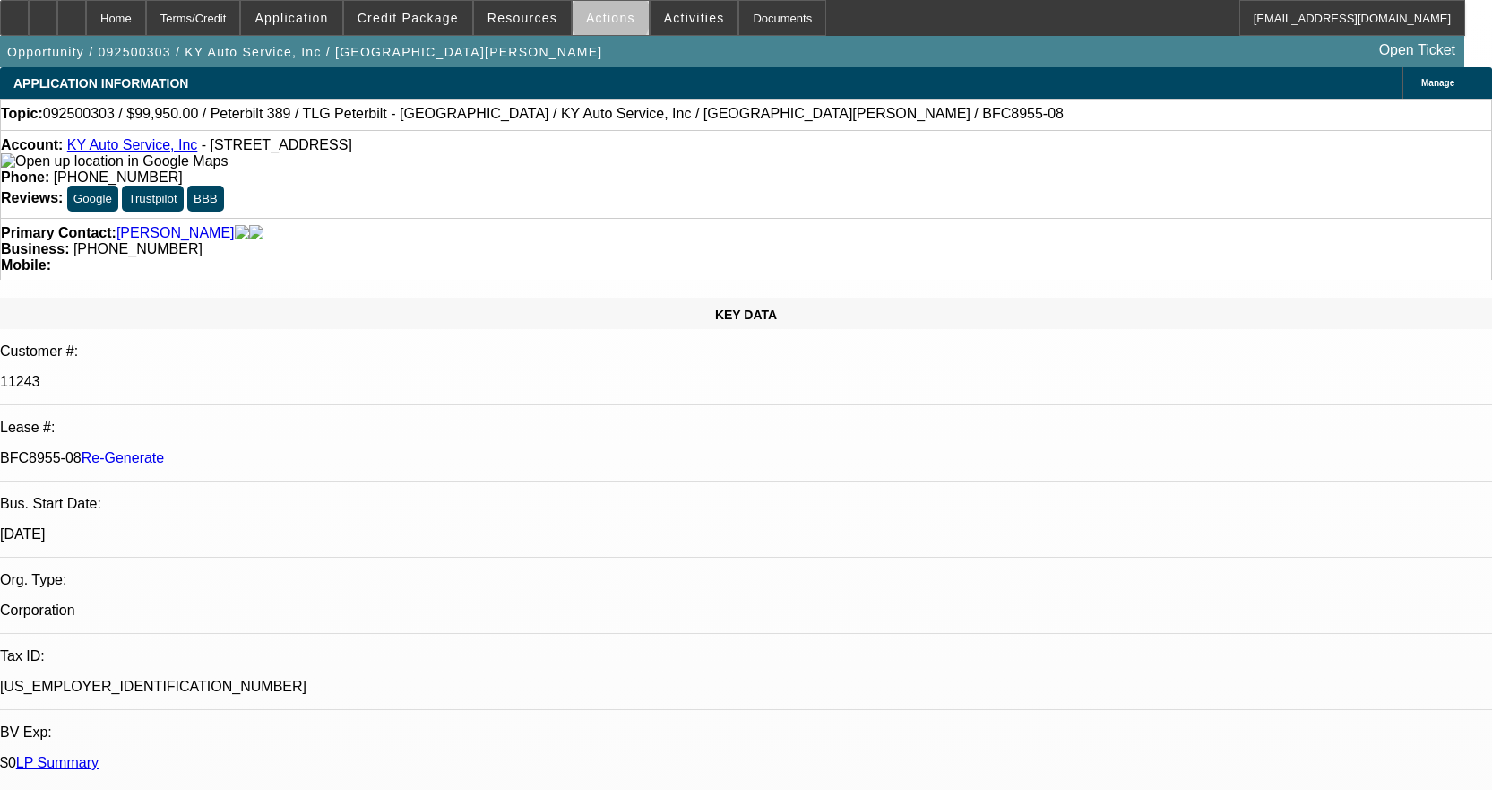
click at [601, 21] on span "Actions" at bounding box center [610, 18] width 49 height 14
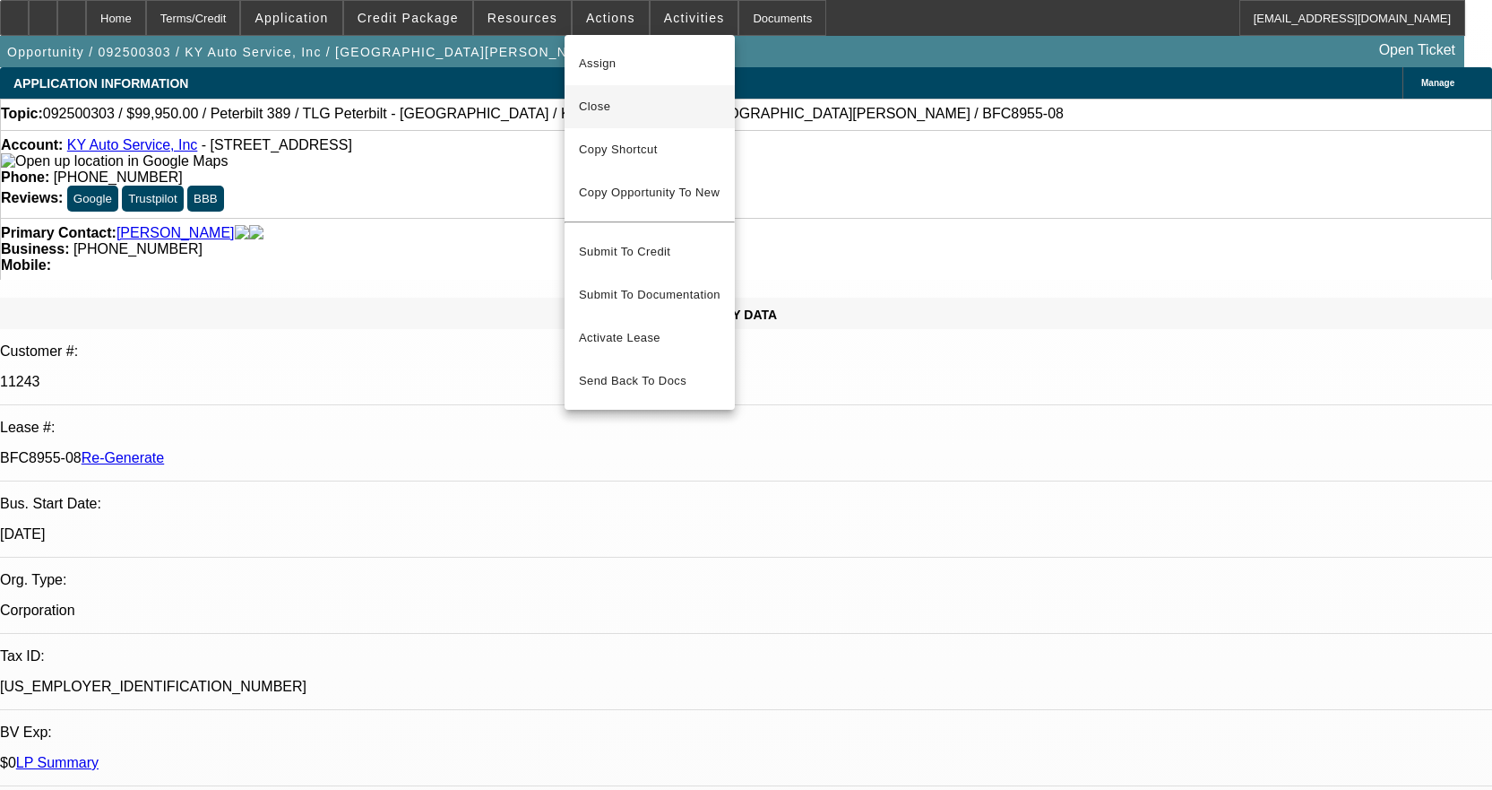
click at [630, 108] on span "Close" at bounding box center [650, 107] width 142 height 22
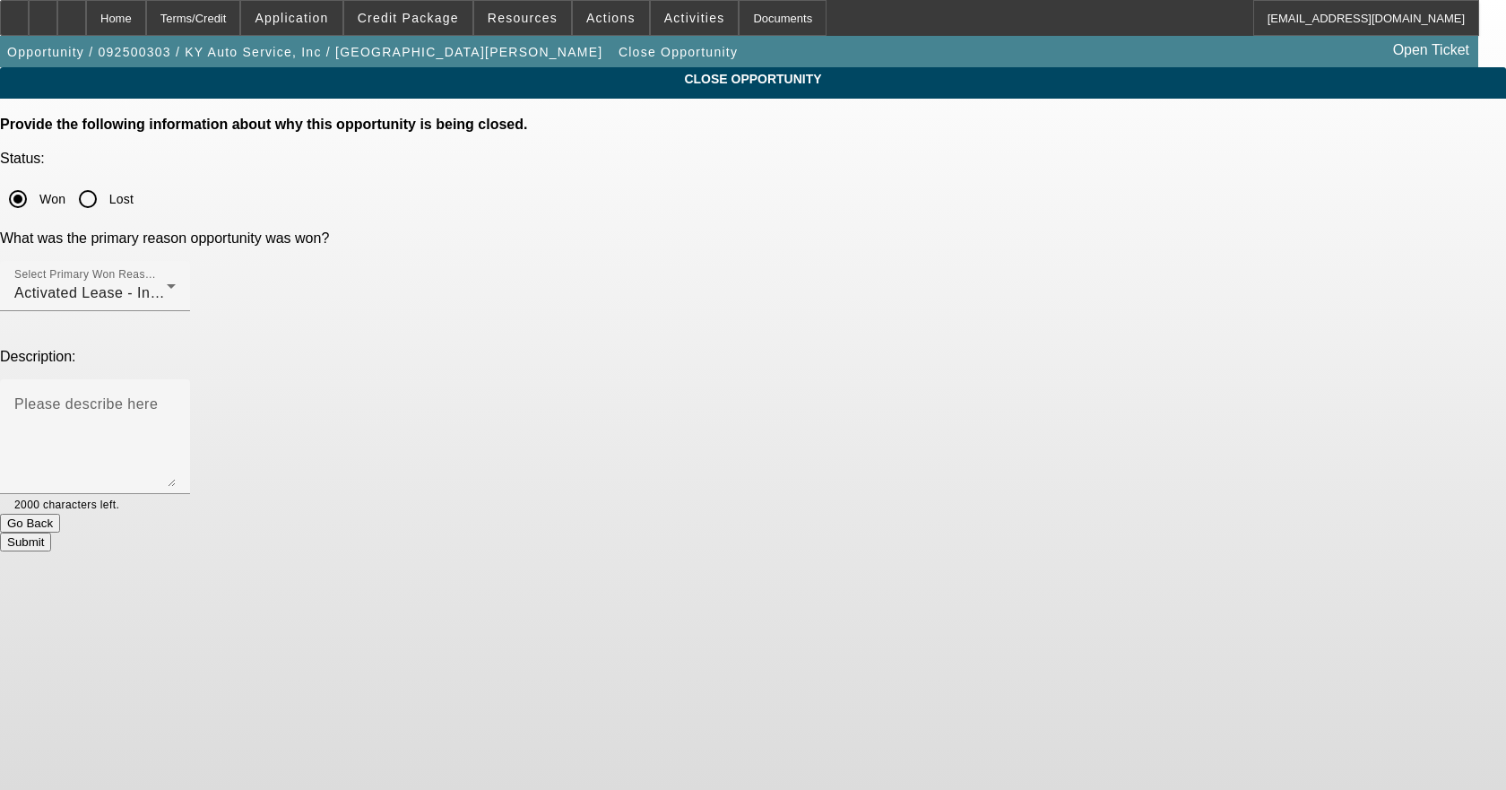
click at [51, 532] on button "Submit" at bounding box center [25, 541] width 51 height 19
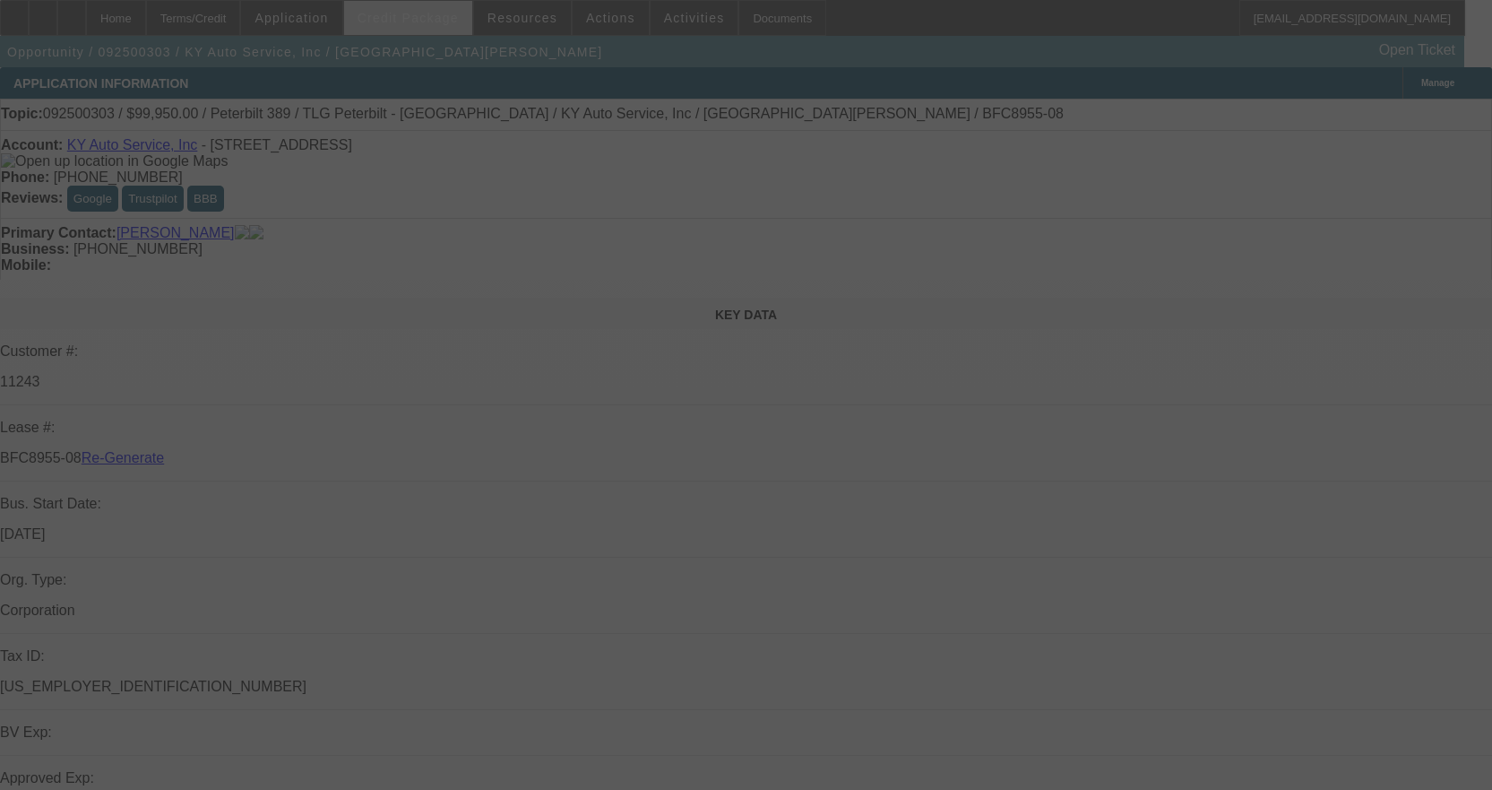
select select "4"
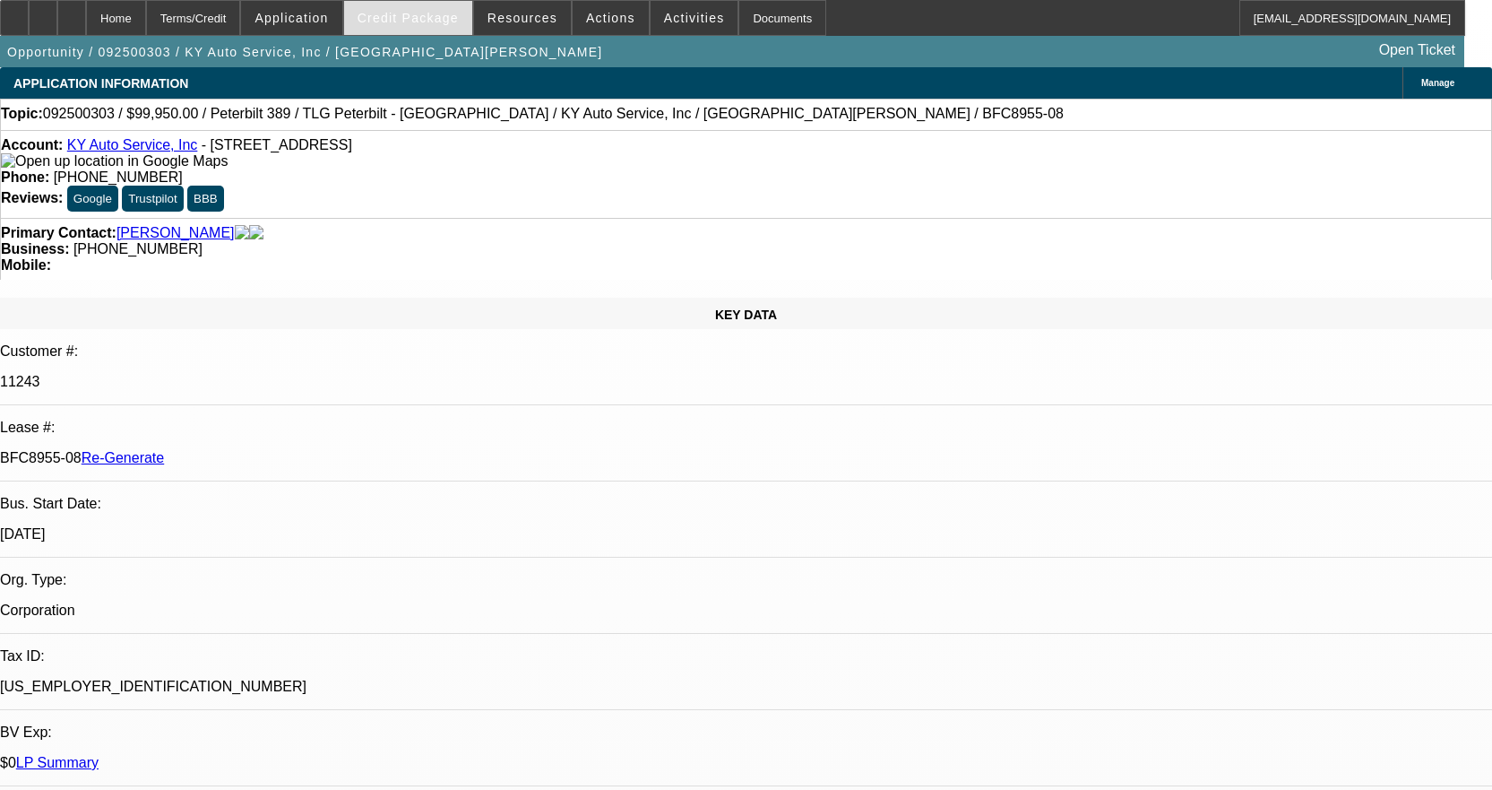
select select "0"
select select "1"
select select "2"
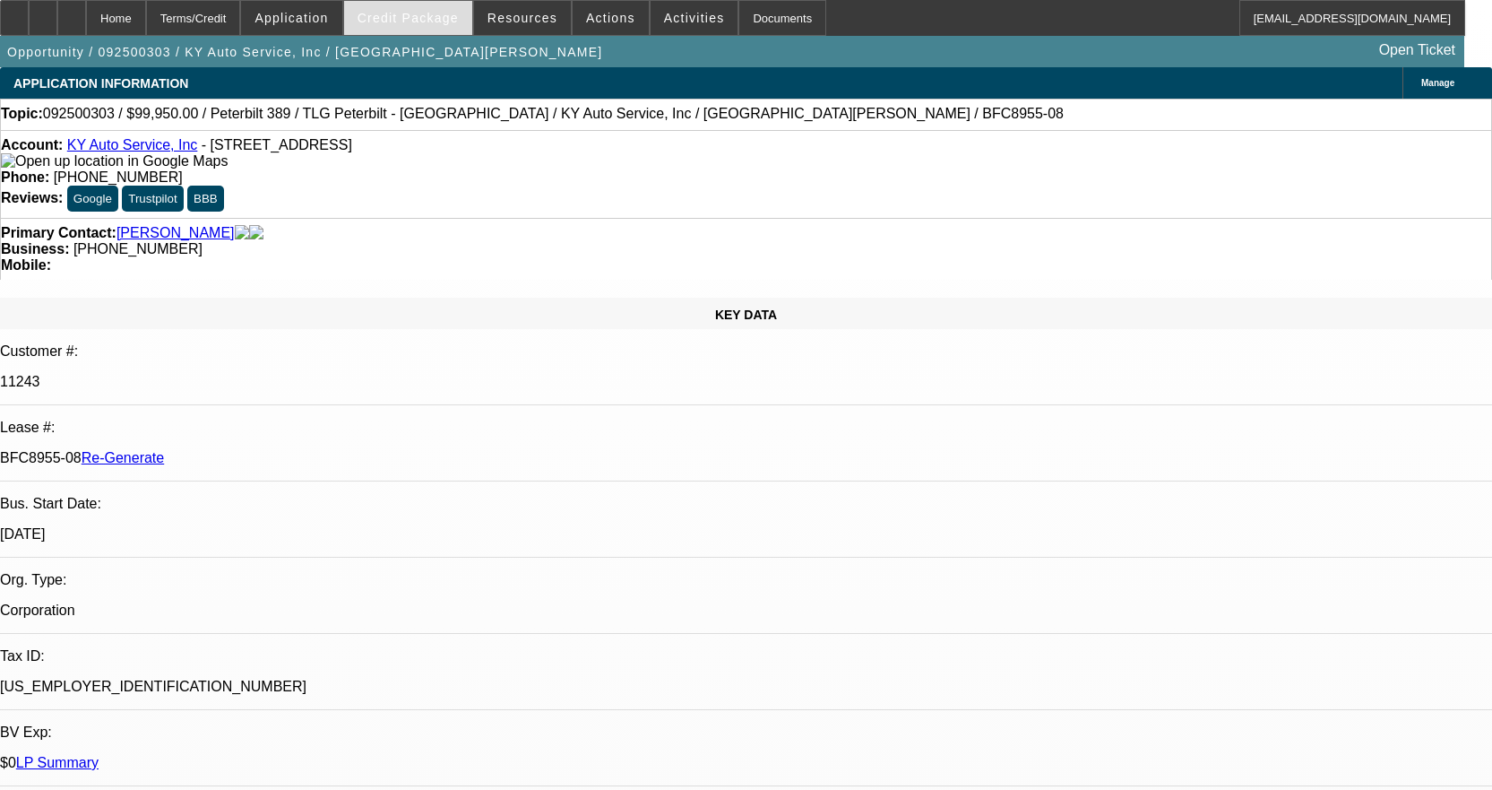
select select "6"
